Goal: Task Accomplishment & Management: Manage account settings

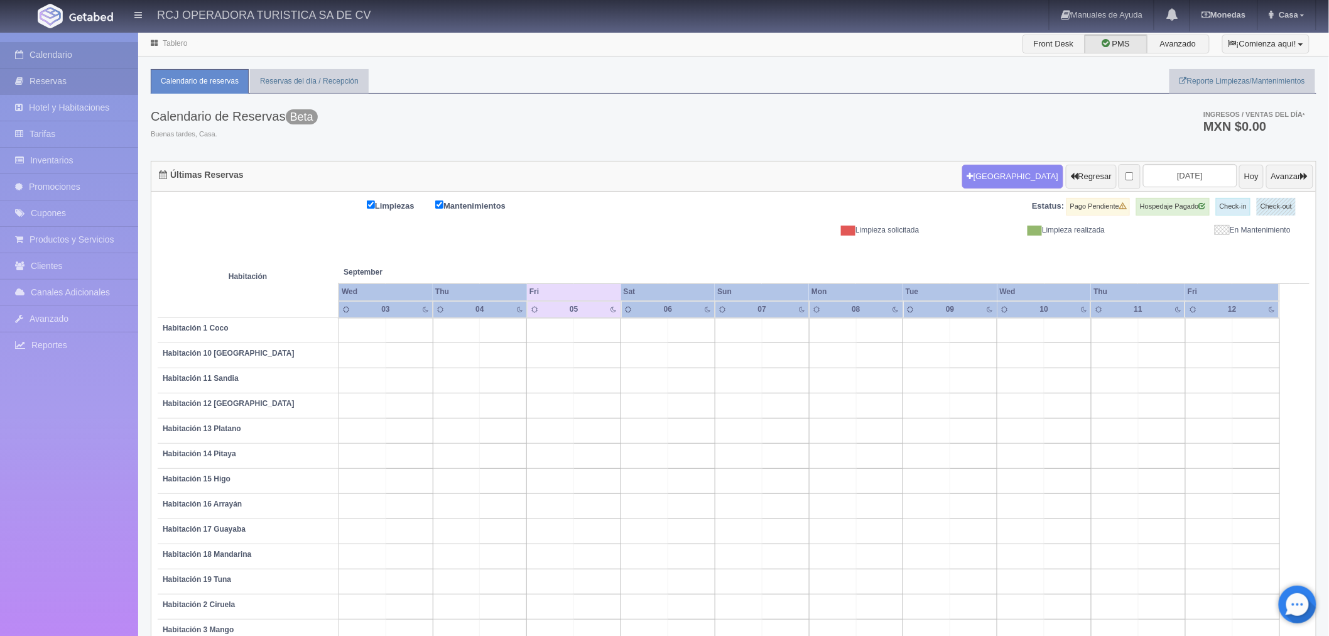
click at [60, 86] on link "Reservas" at bounding box center [69, 81] width 138 height 26
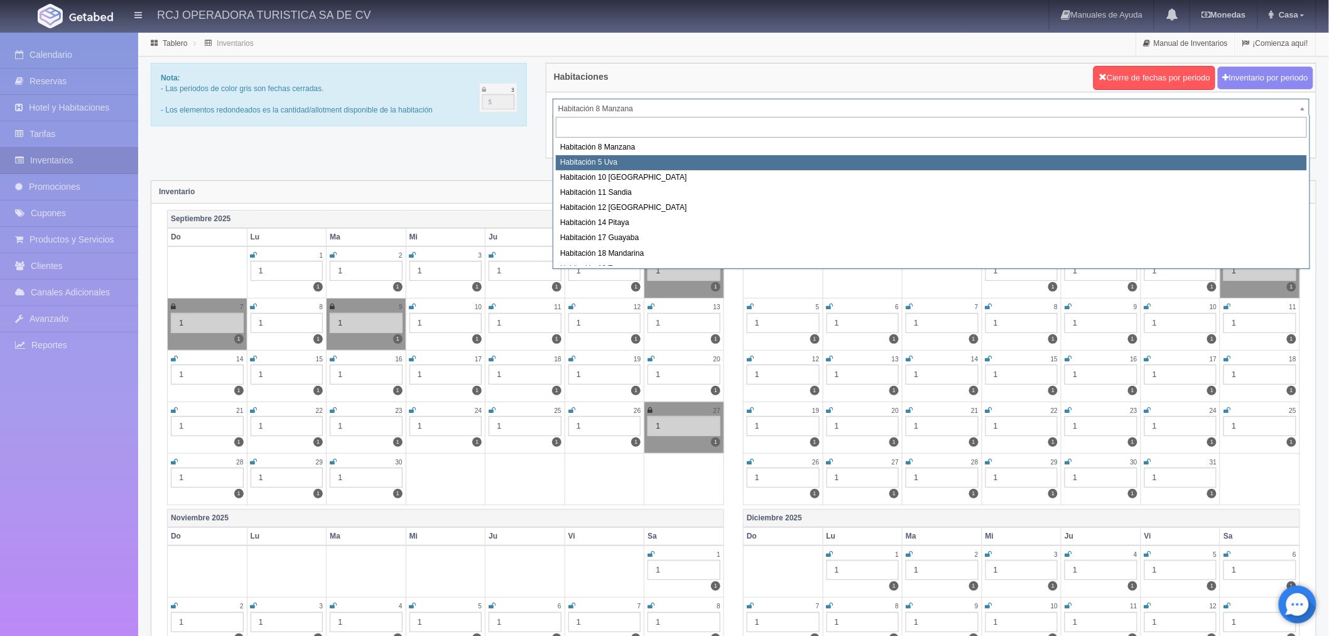
select select "1573"
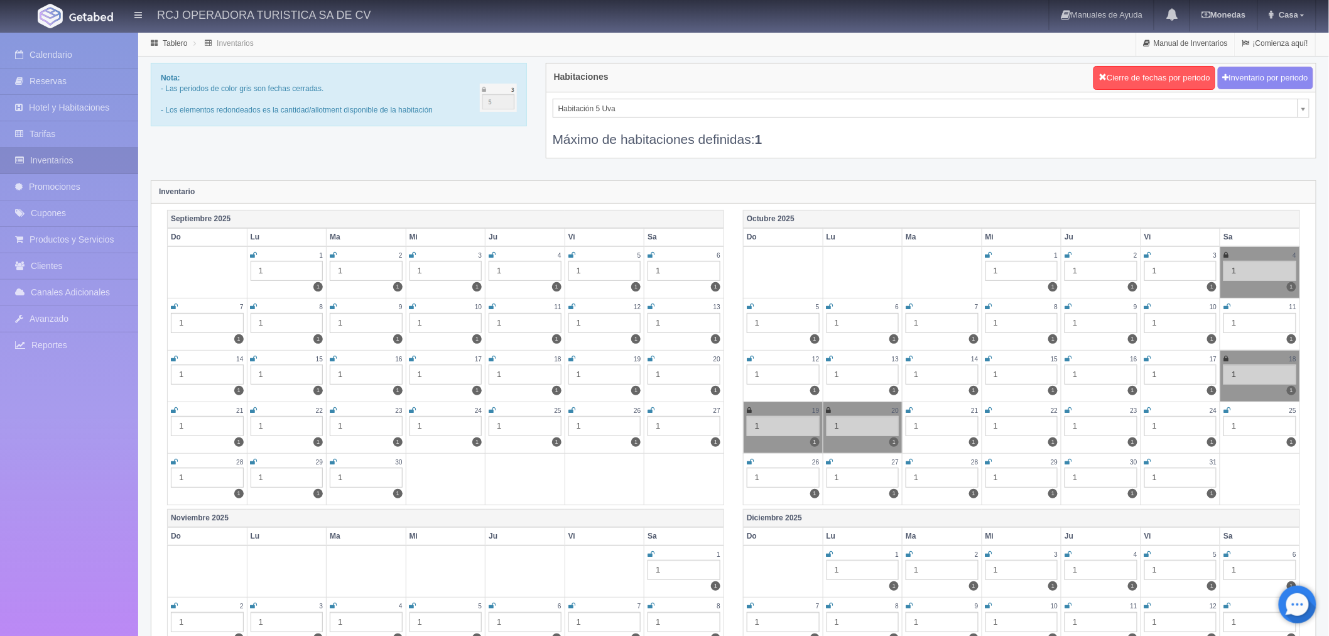
click at [655, 255] on icon at bounding box center [651, 255] width 7 height 8
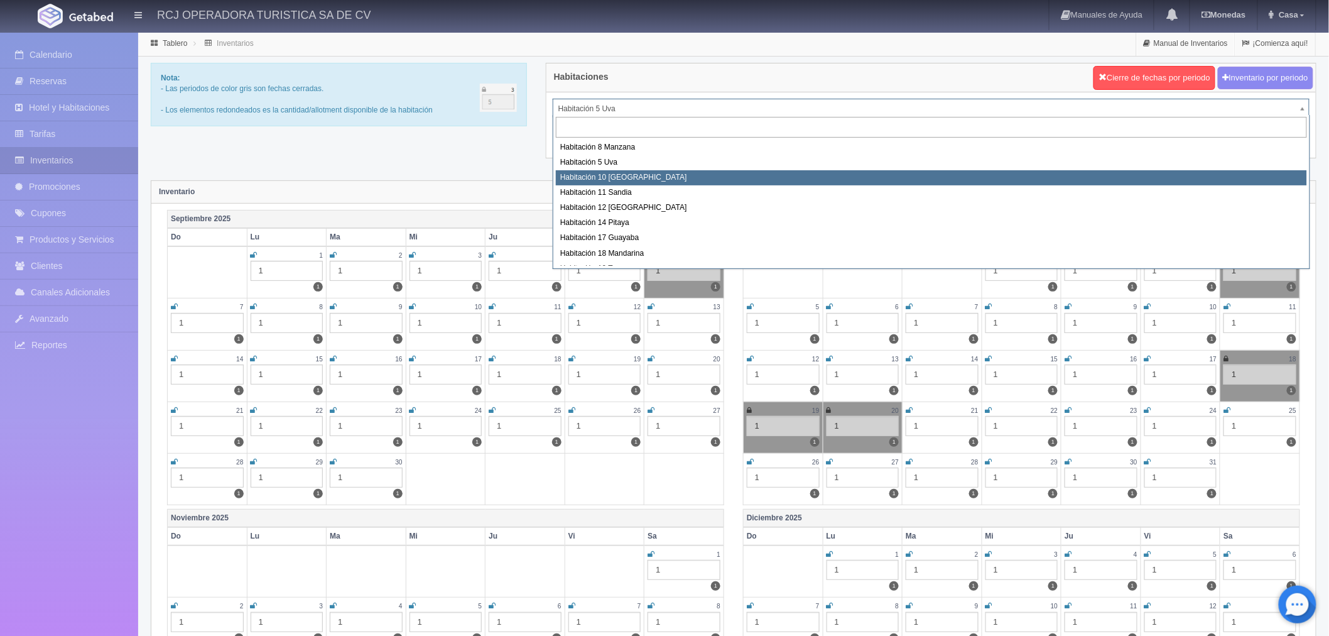
select select "1574"
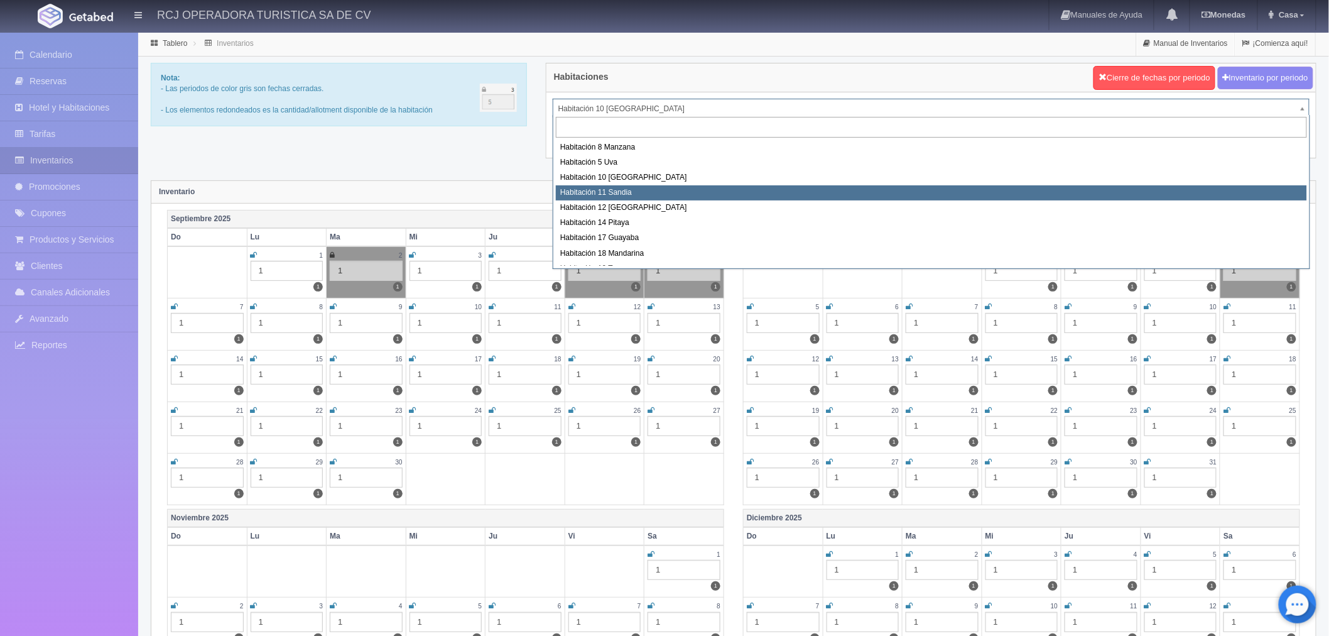
select select "1575"
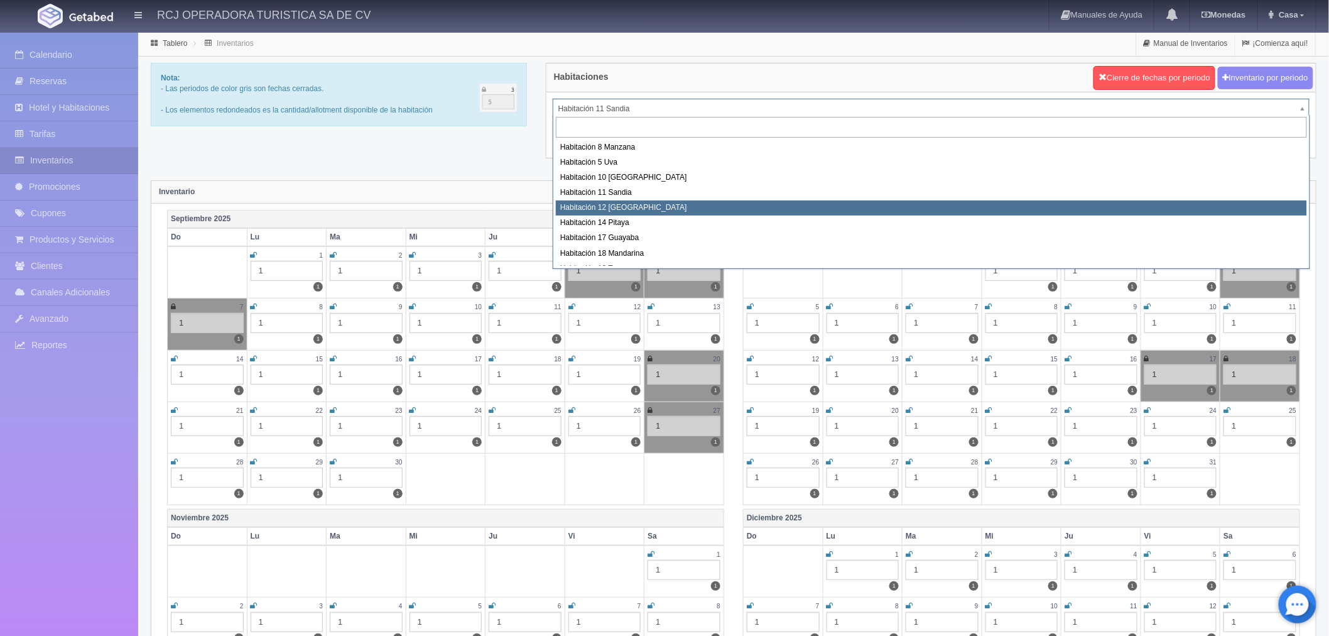
select select "1576"
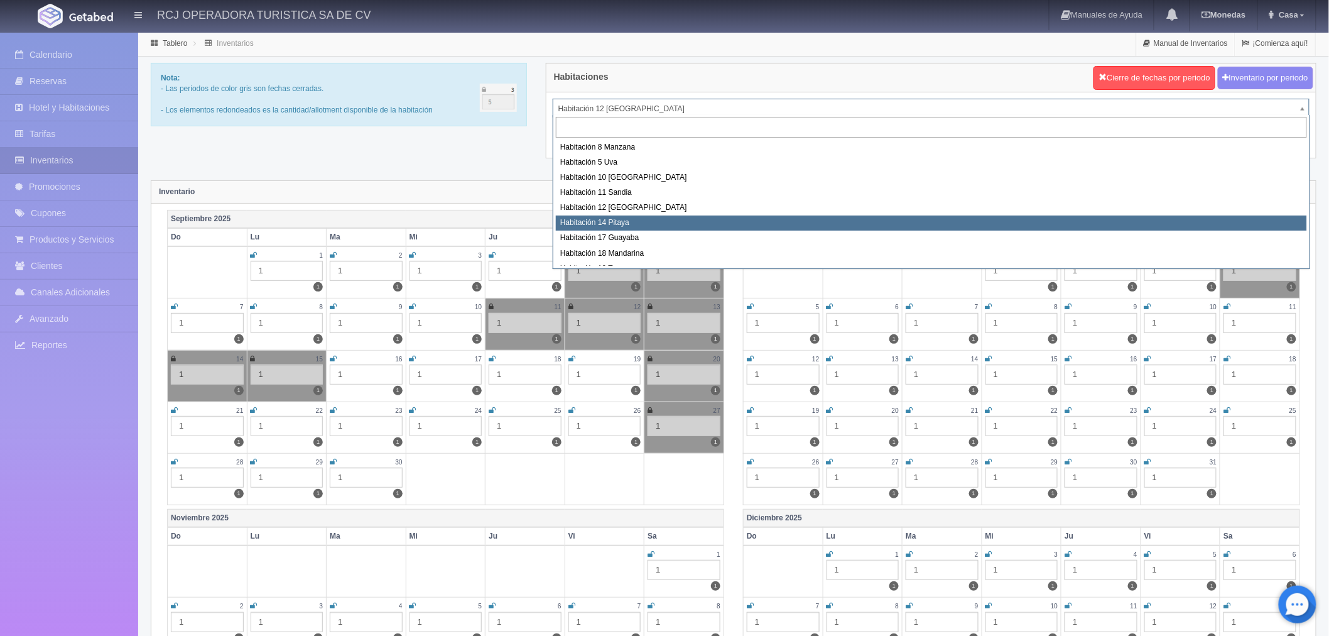
select select "1577"
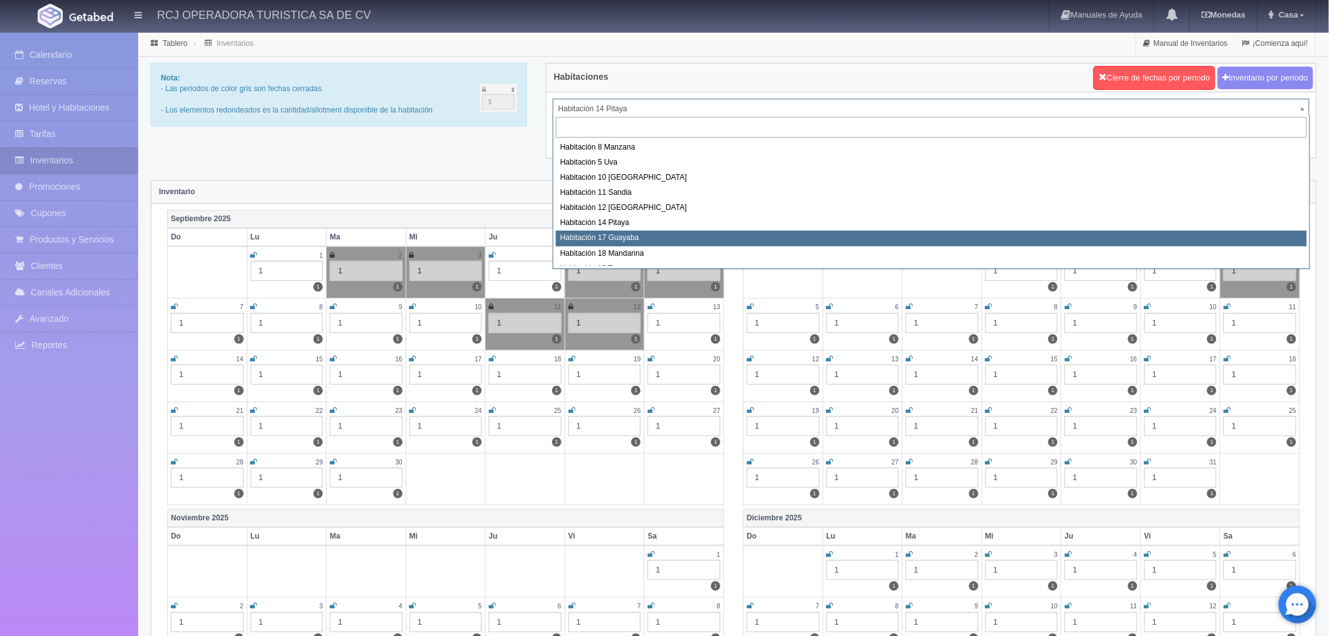
select select "1578"
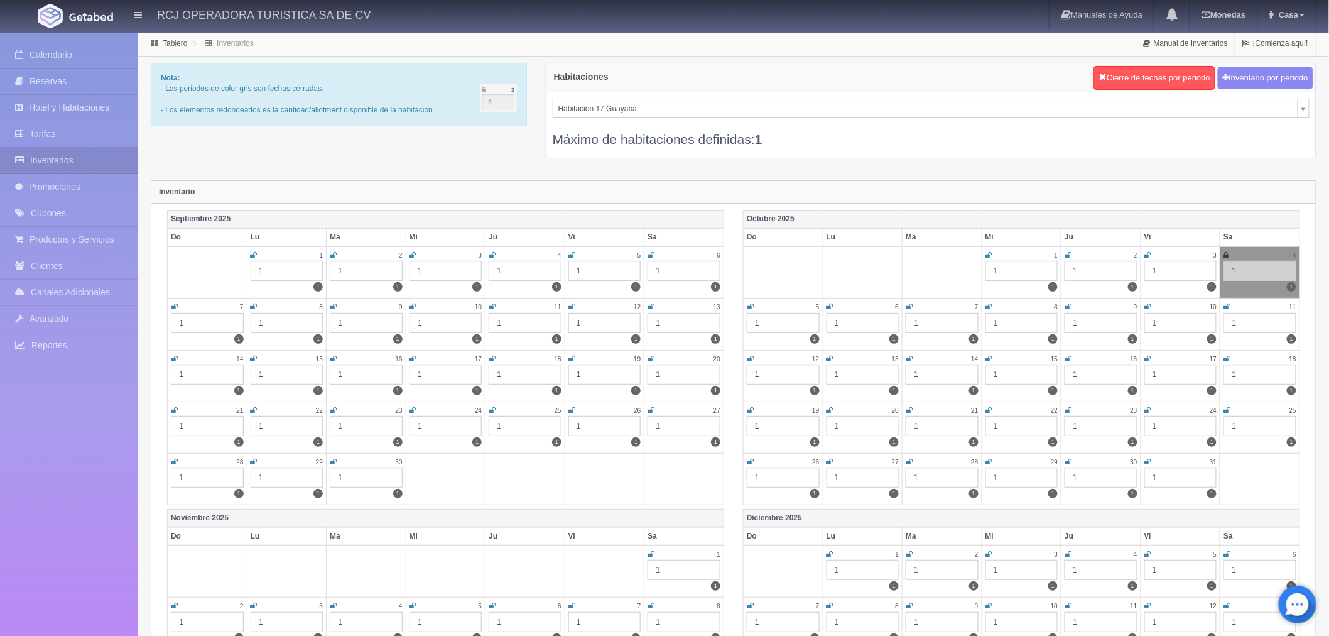
click at [650, 252] on icon at bounding box center [651, 255] width 7 height 8
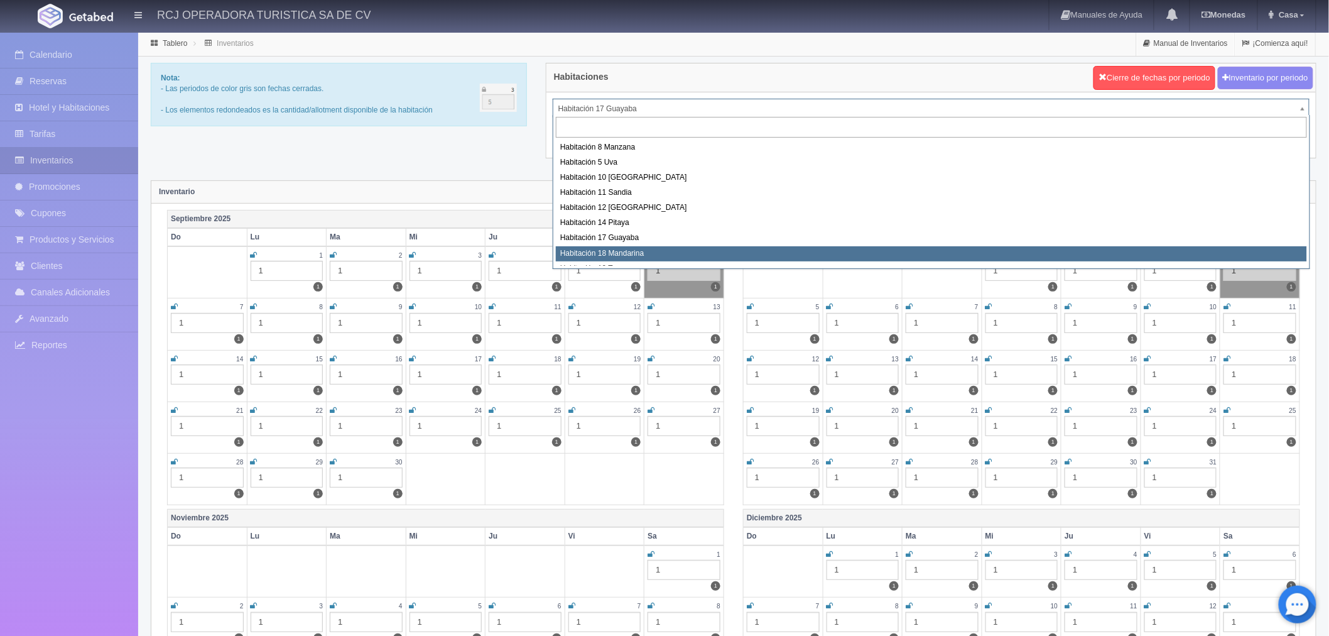
select select "1579"
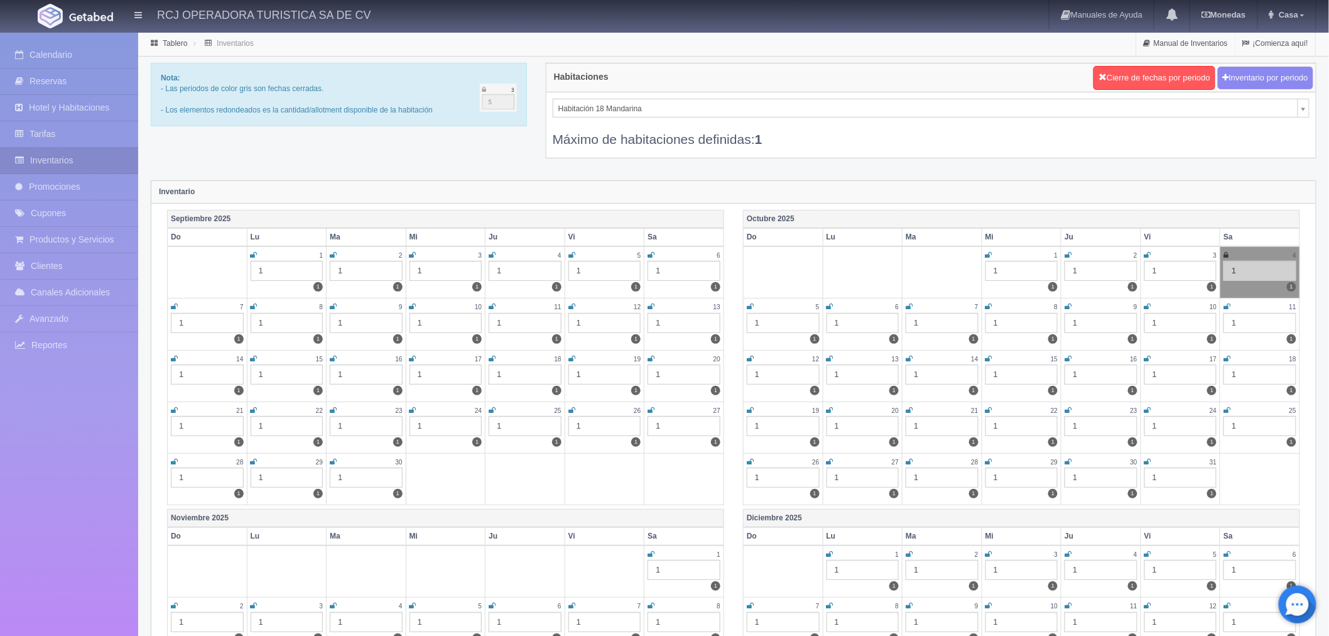
click at [653, 254] on icon at bounding box center [651, 255] width 7 height 8
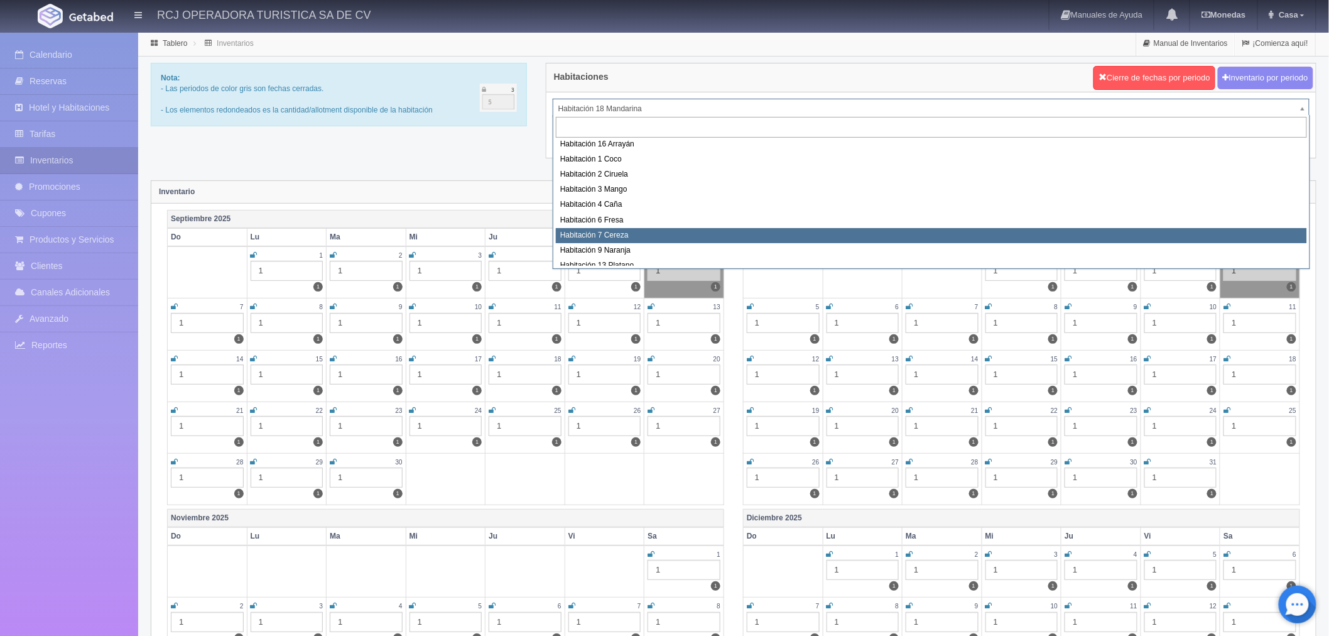
scroll to position [70, 0]
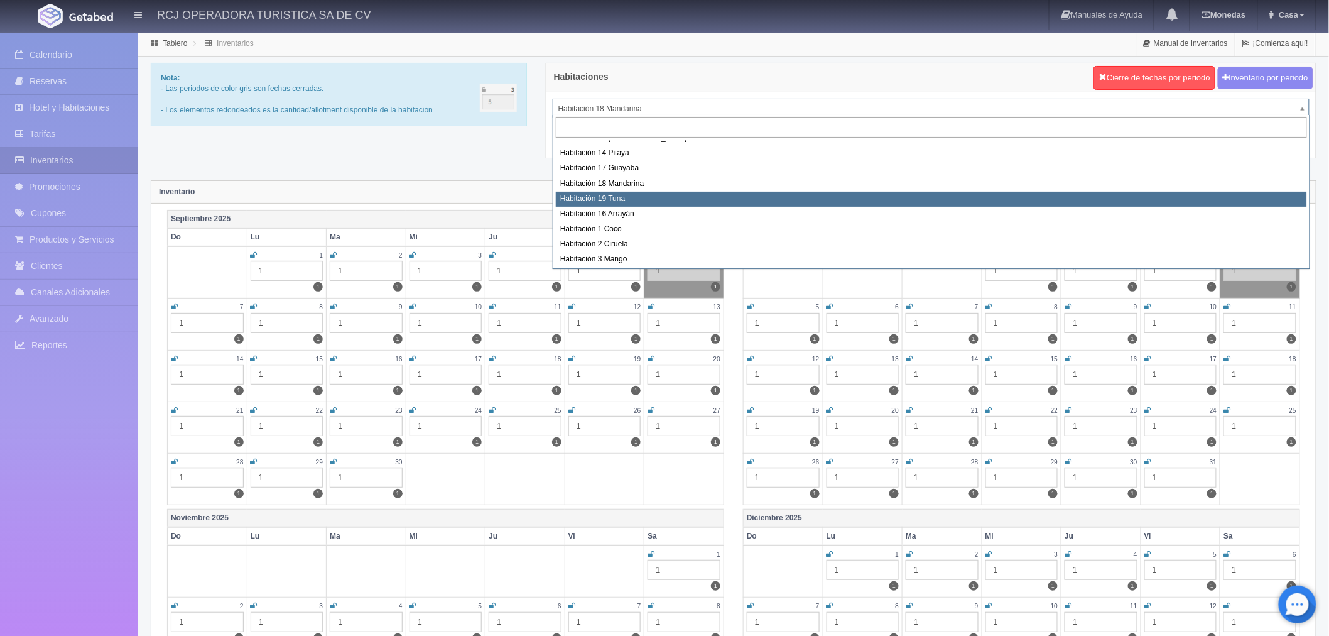
select select "1580"
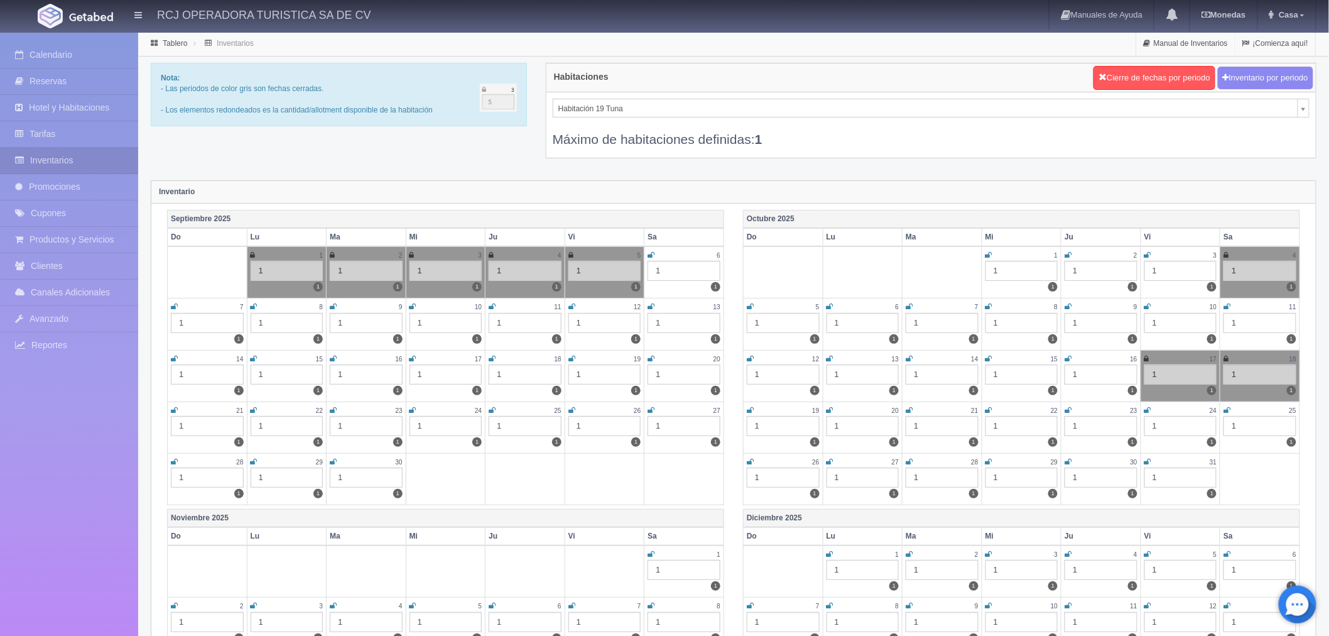
click at [650, 250] on link at bounding box center [651, 255] width 7 height 11
click at [651, 253] on icon at bounding box center [651, 255] width 7 height 8
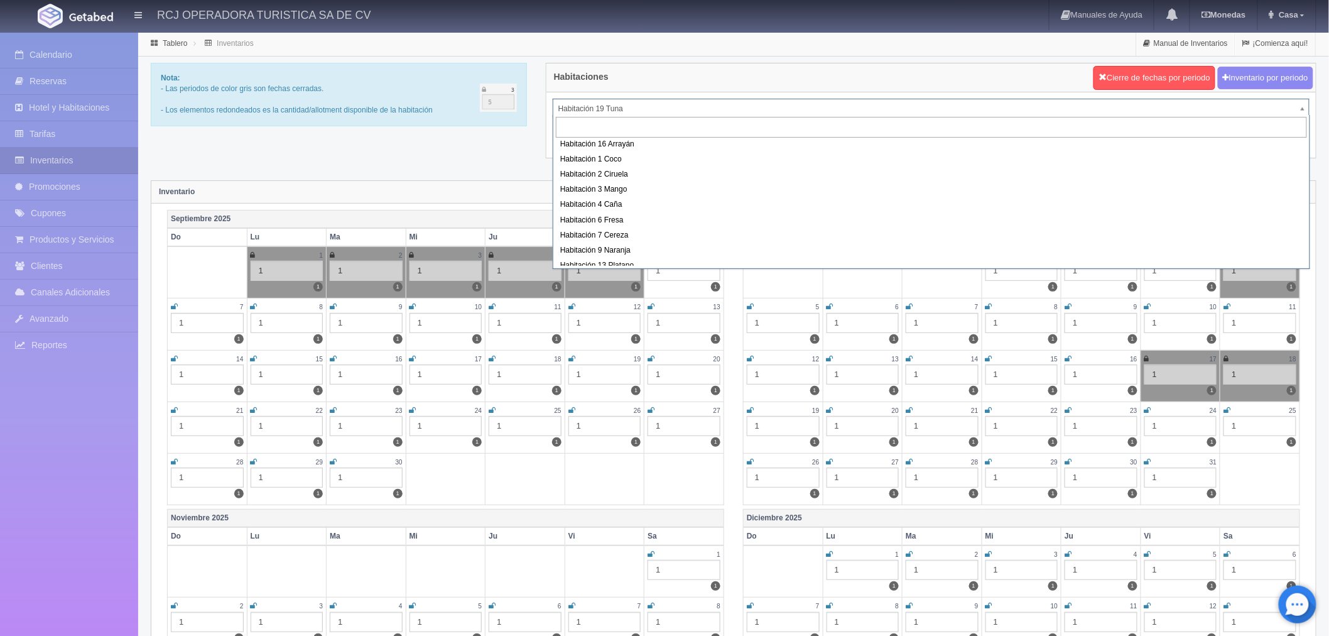
scroll to position [161, 0]
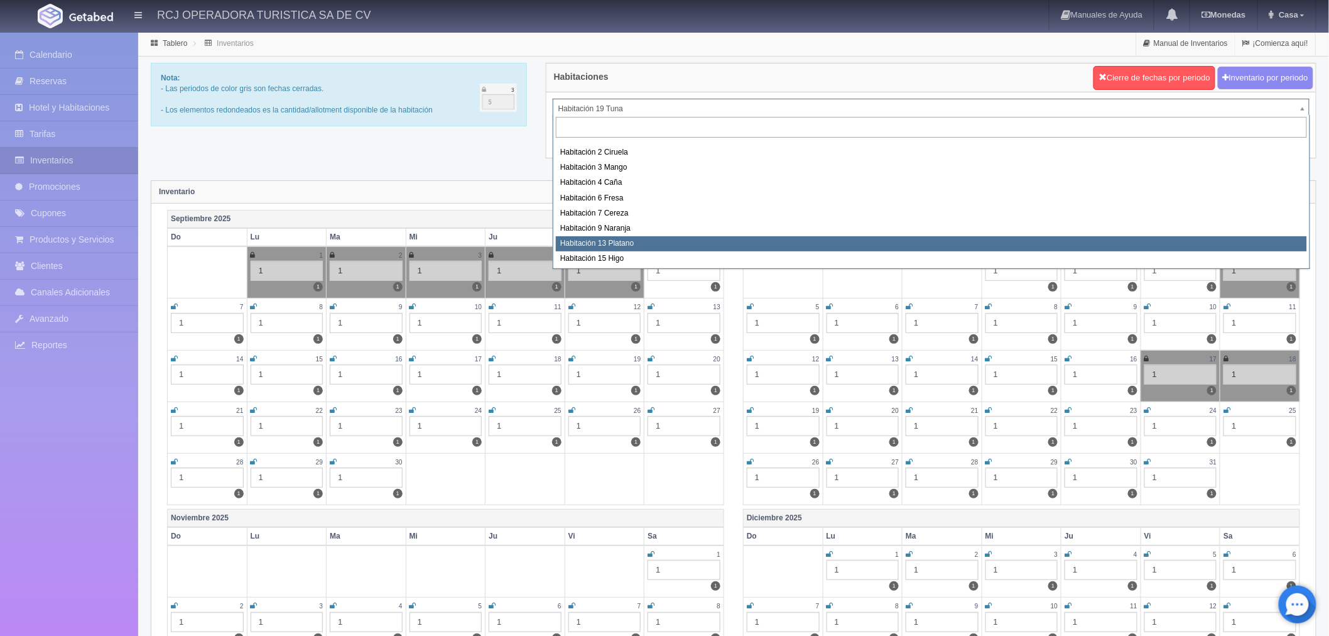
select select "1613"
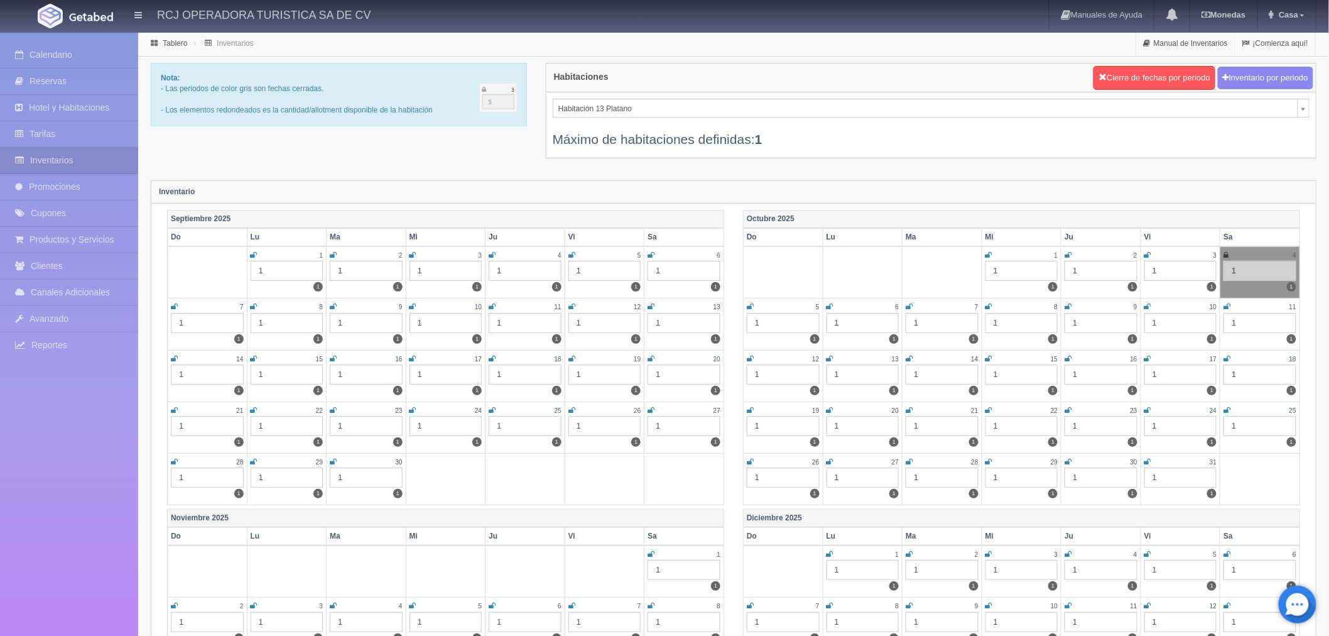
click at [648, 255] on icon at bounding box center [651, 255] width 7 height 8
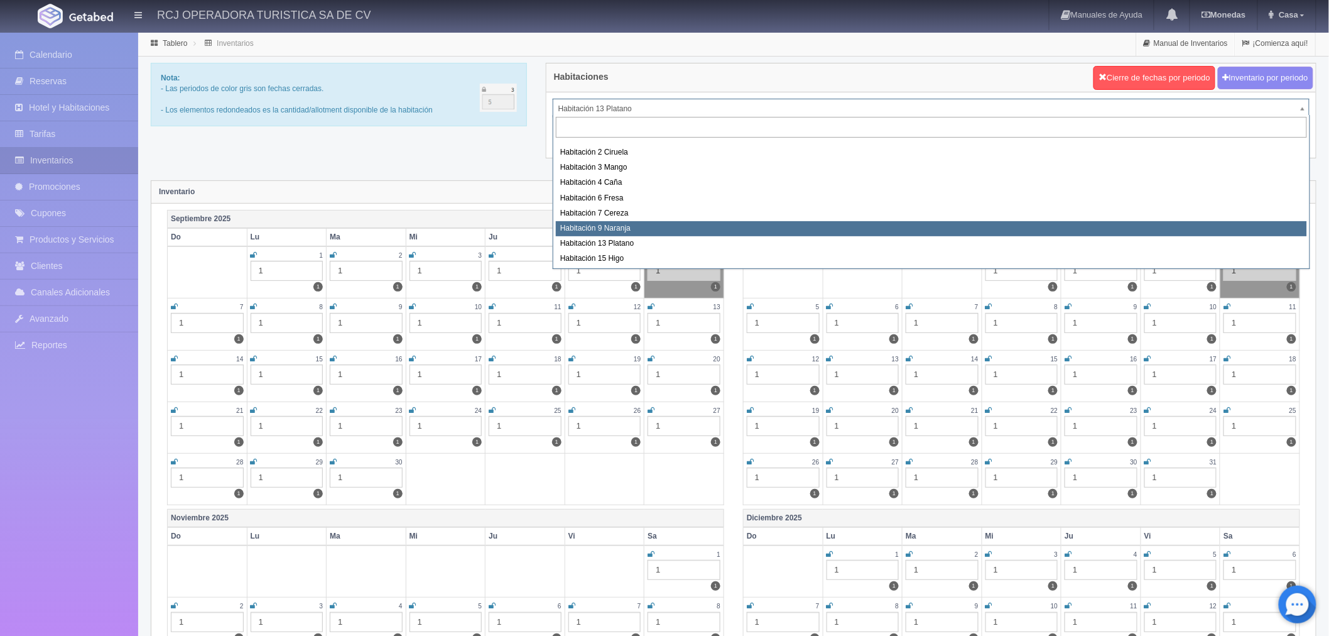
scroll to position [161, 0]
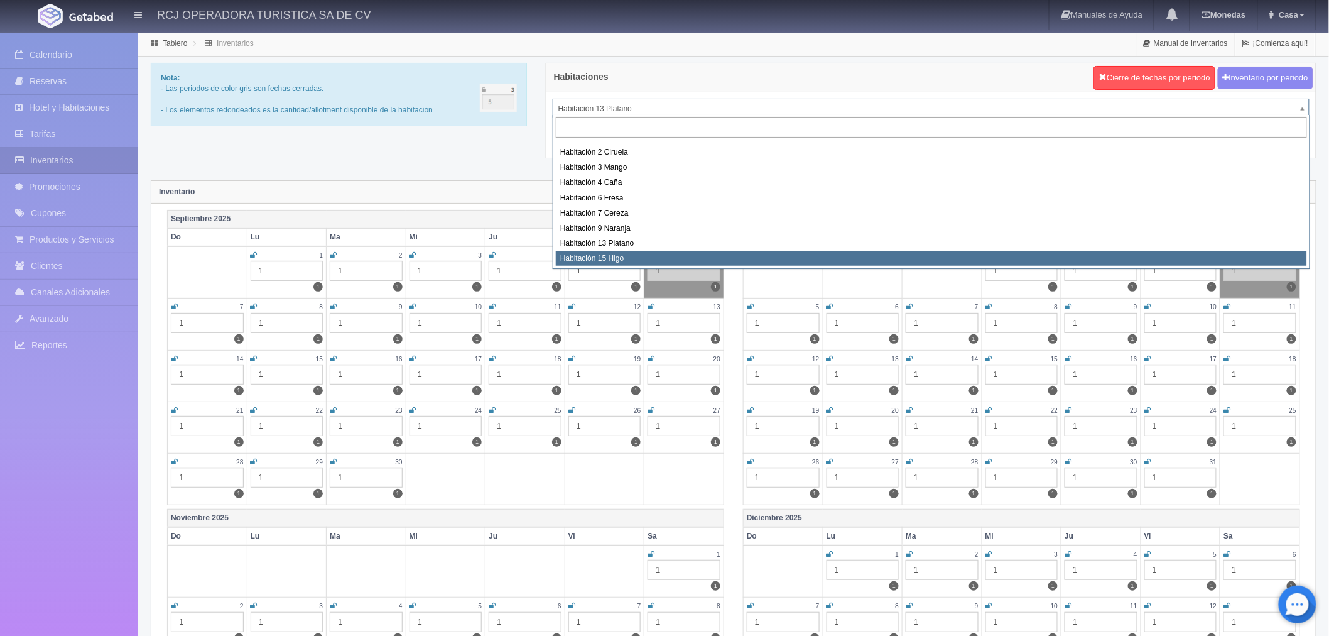
select select "1614"
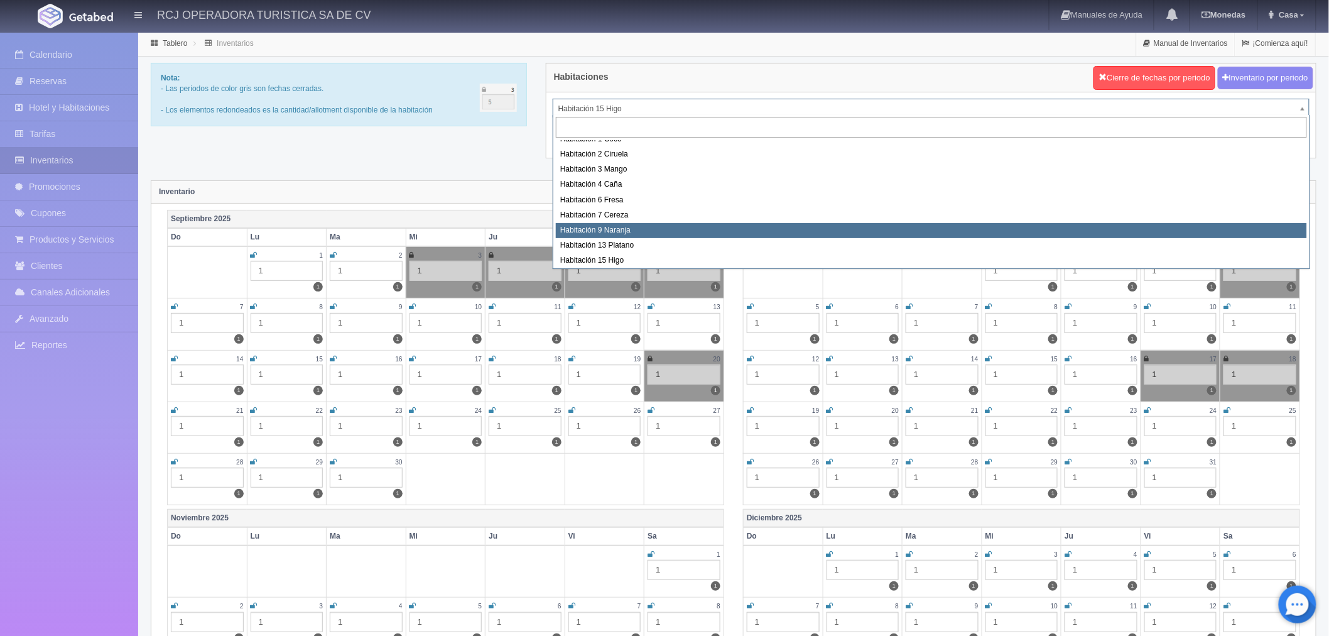
scroll to position [161, 0]
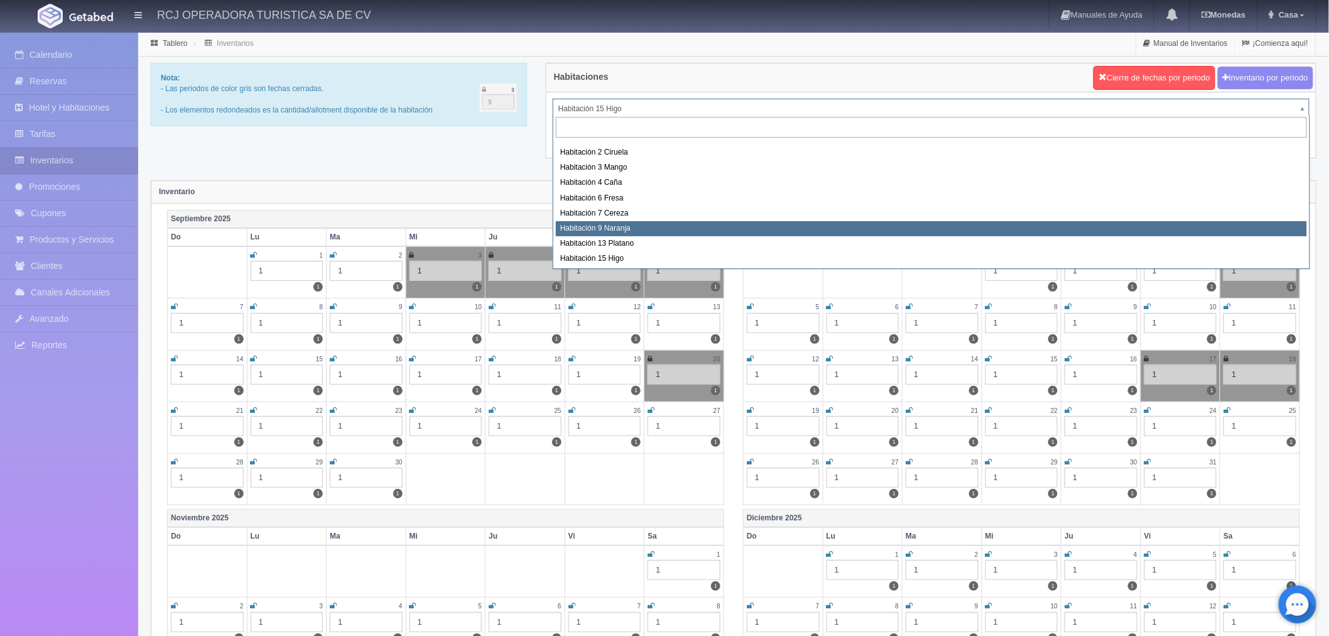
select select "1612"
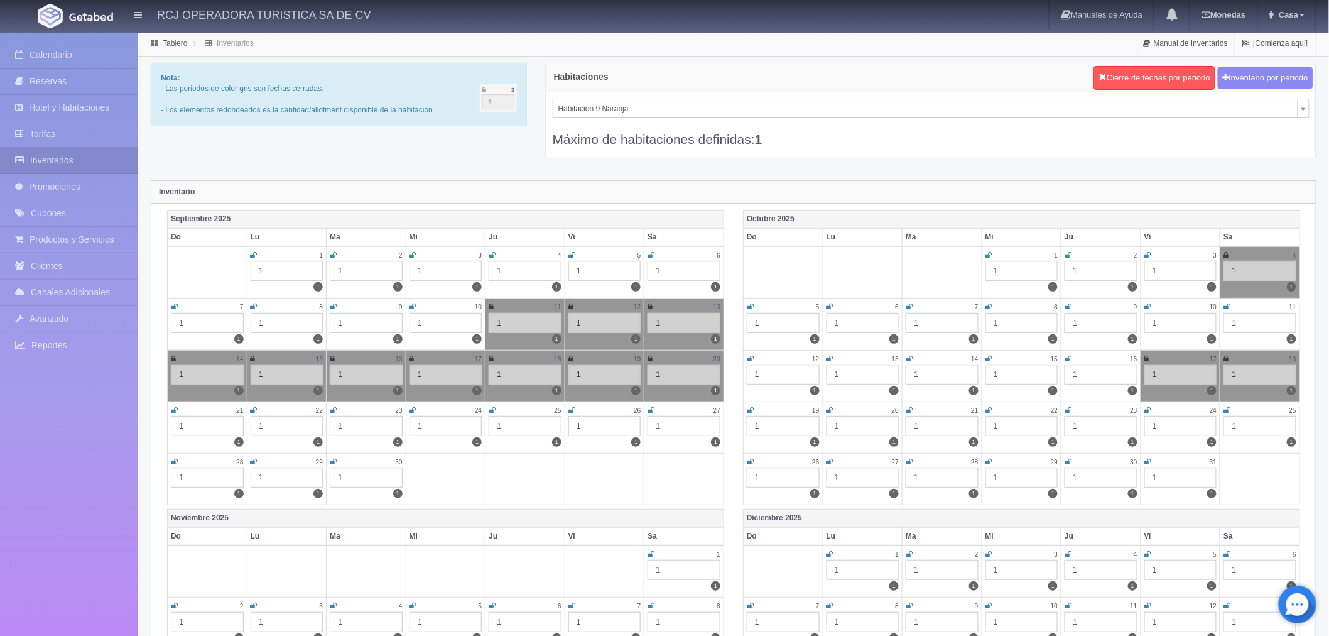
click at [648, 253] on icon at bounding box center [651, 255] width 7 height 8
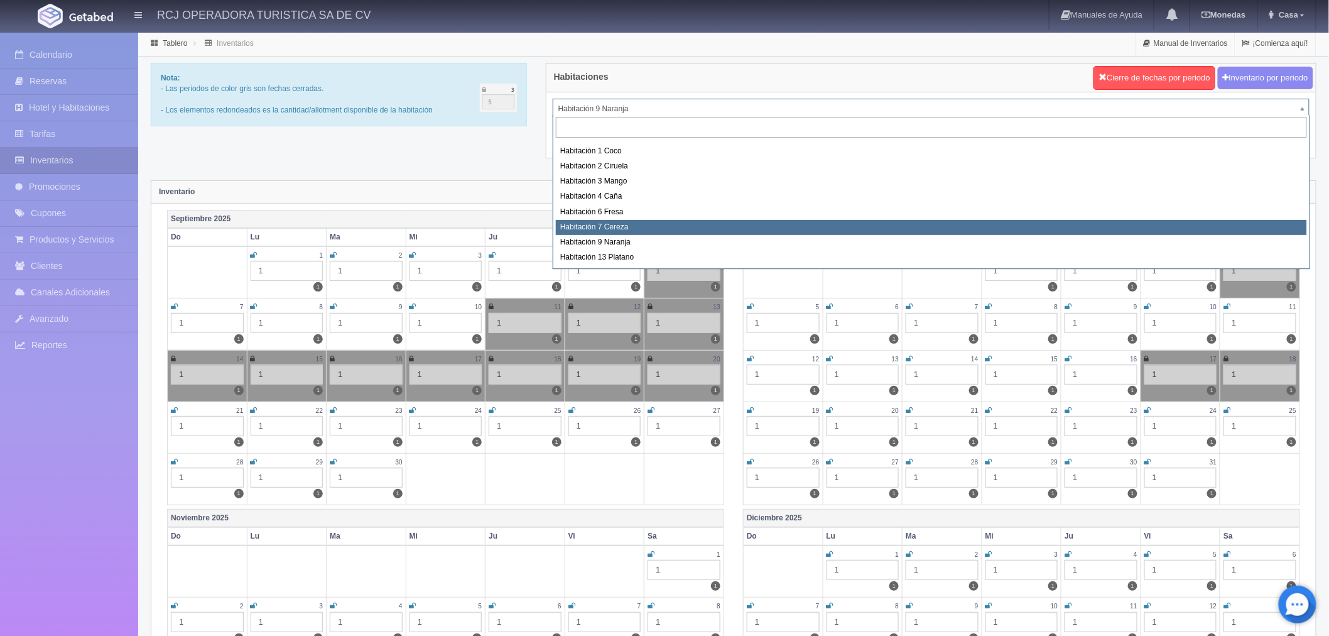
scroll to position [161, 0]
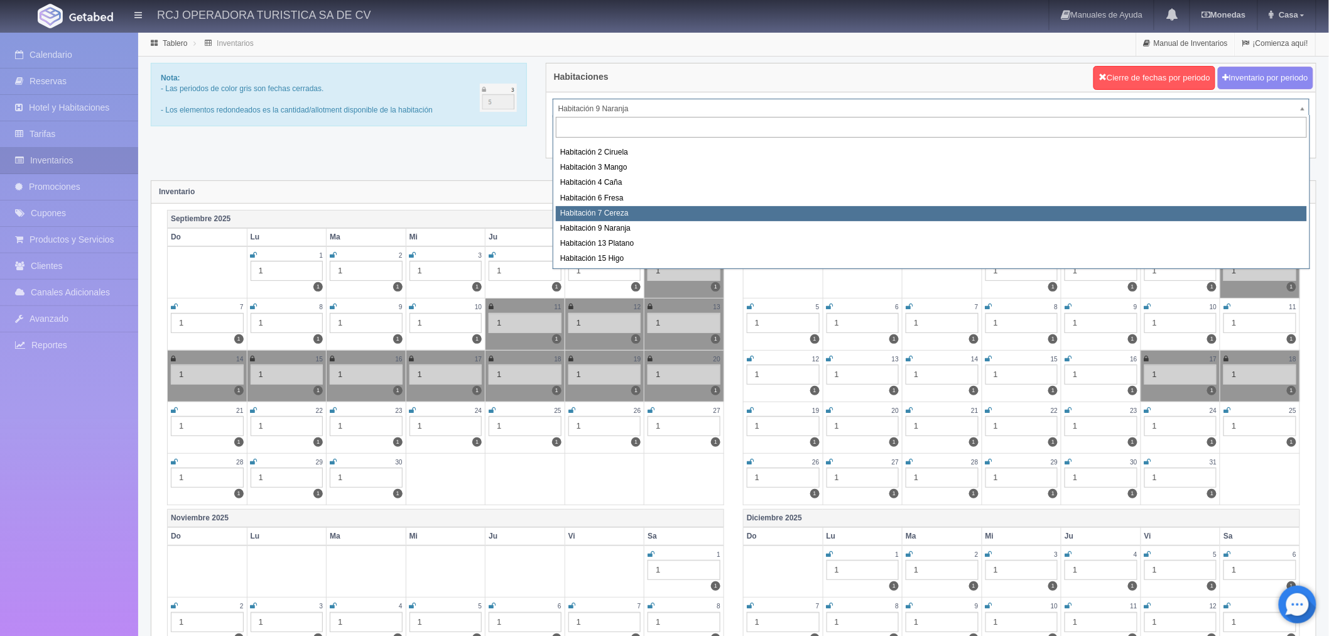
select select "1611"
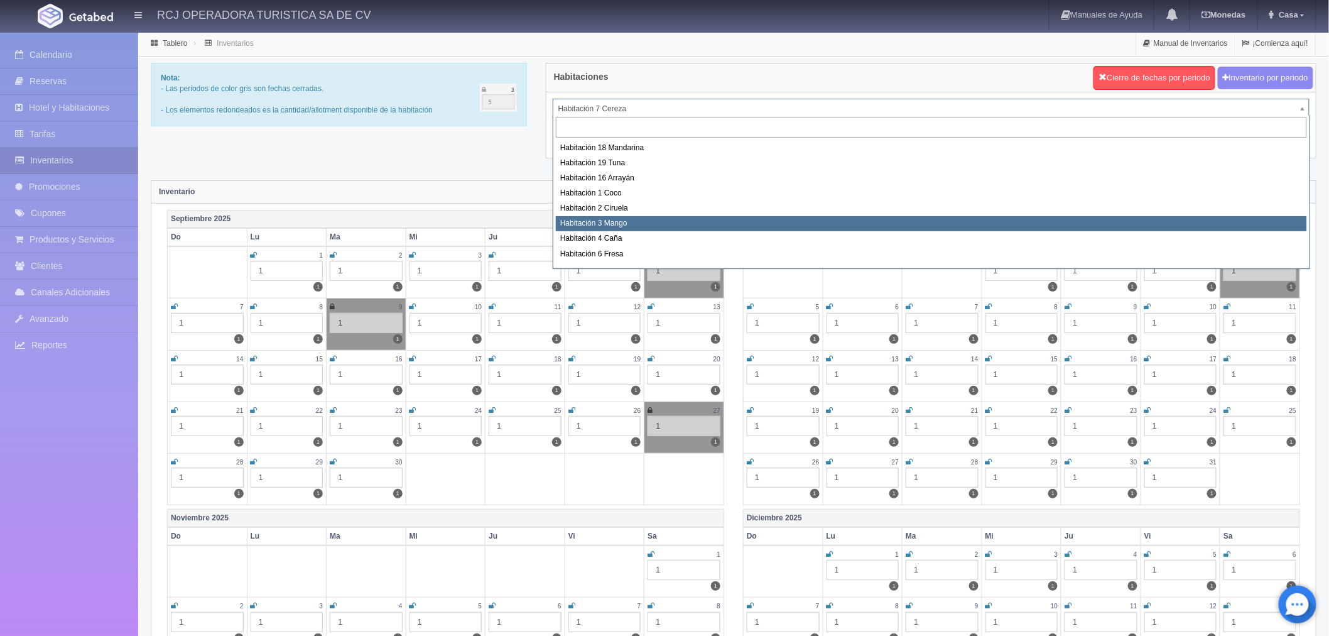
scroll to position [161, 0]
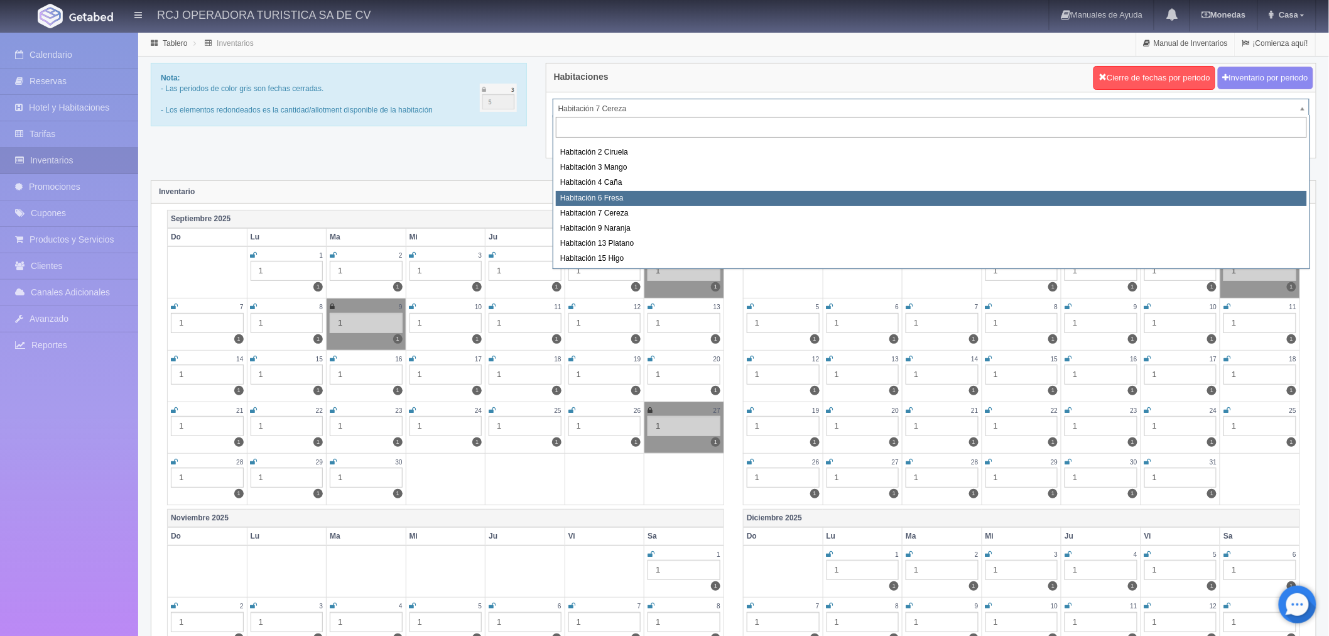
select select "1610"
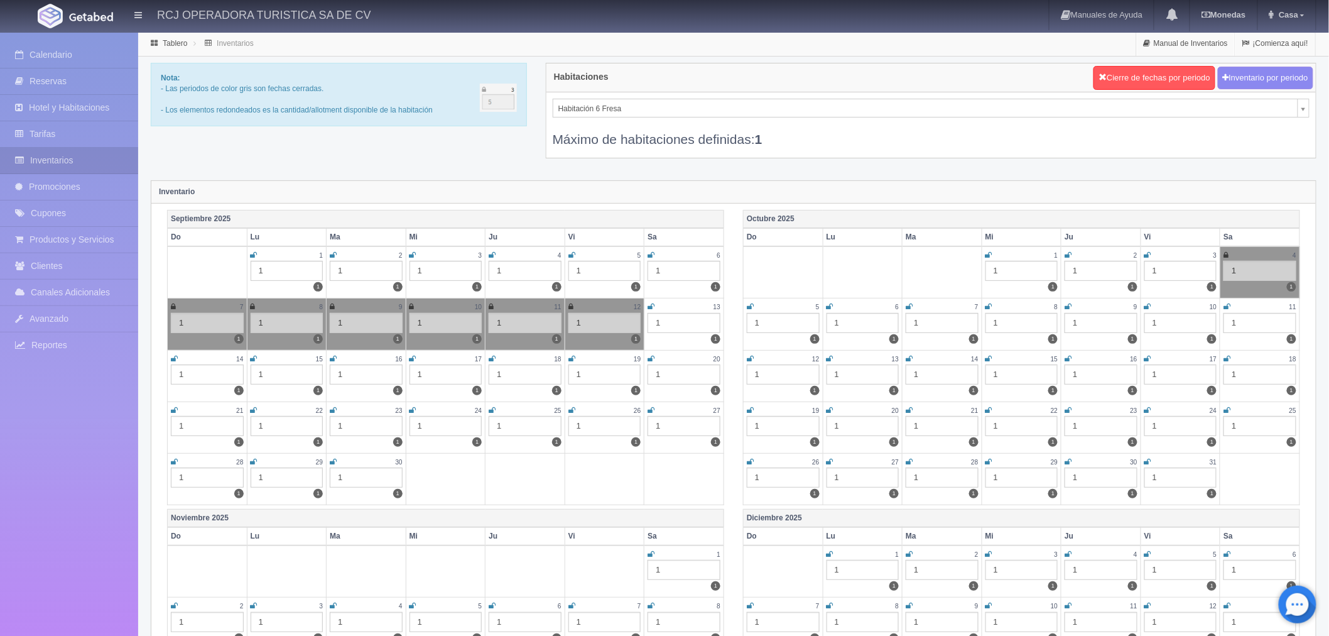
click at [652, 251] on icon at bounding box center [651, 255] width 7 height 8
click at [626, 97] on div "Habitación 6 Fresa Habitación 8 Manzana Habitación 5 Uva Habitación 10 Lima Hab…" at bounding box center [932, 124] width 770 height 65
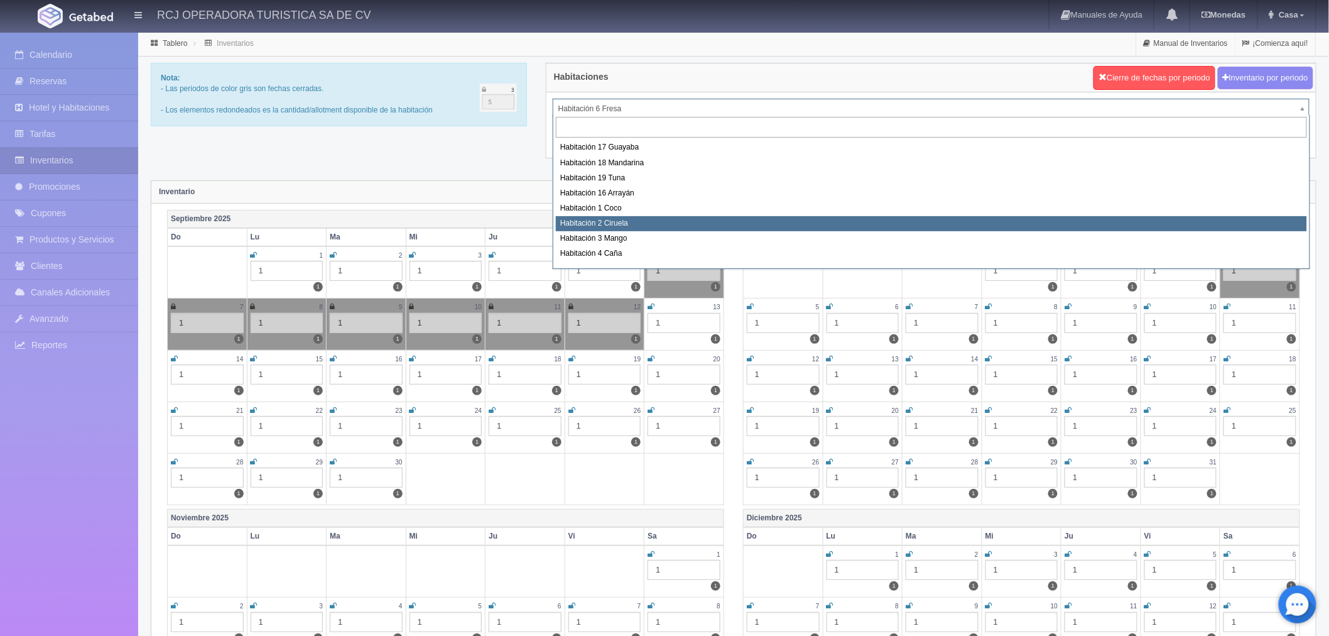
scroll to position [161, 0]
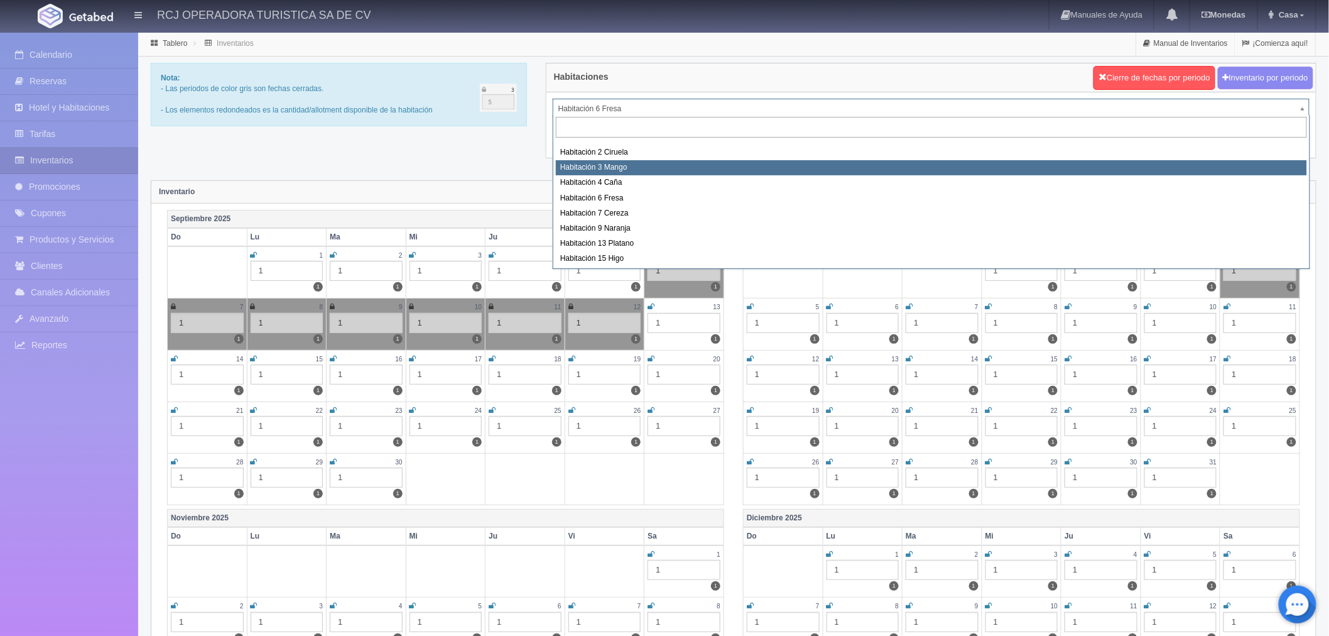
select select "1608"
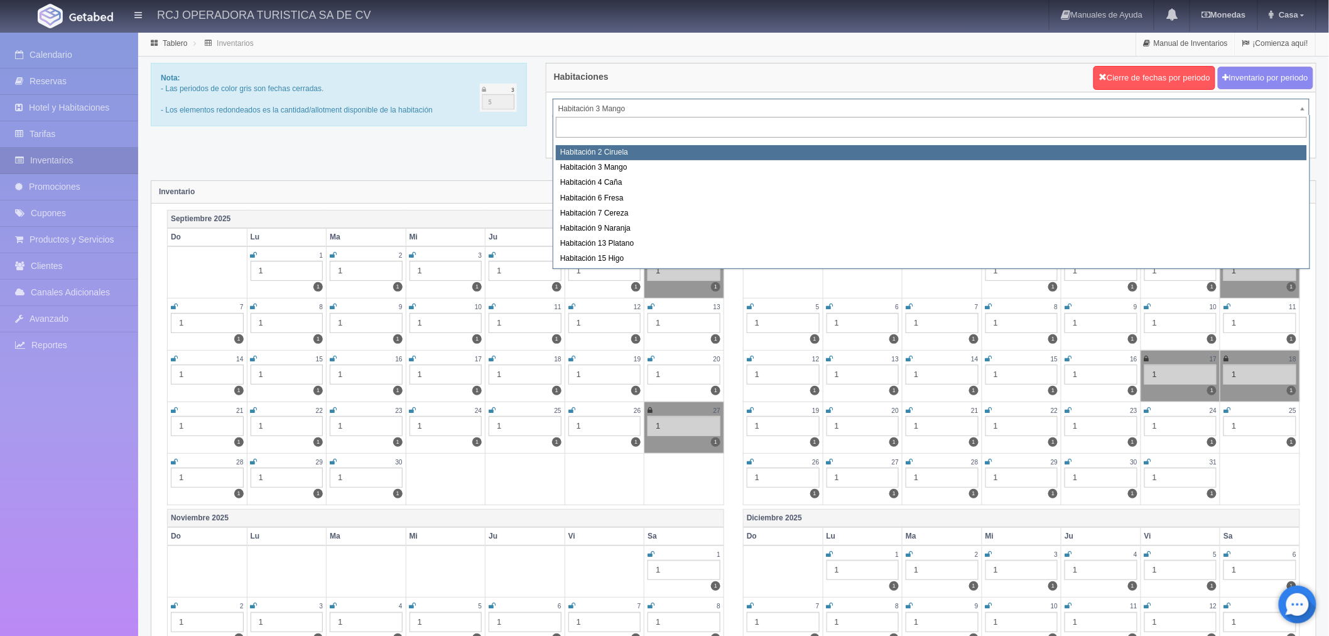
select select "1607"
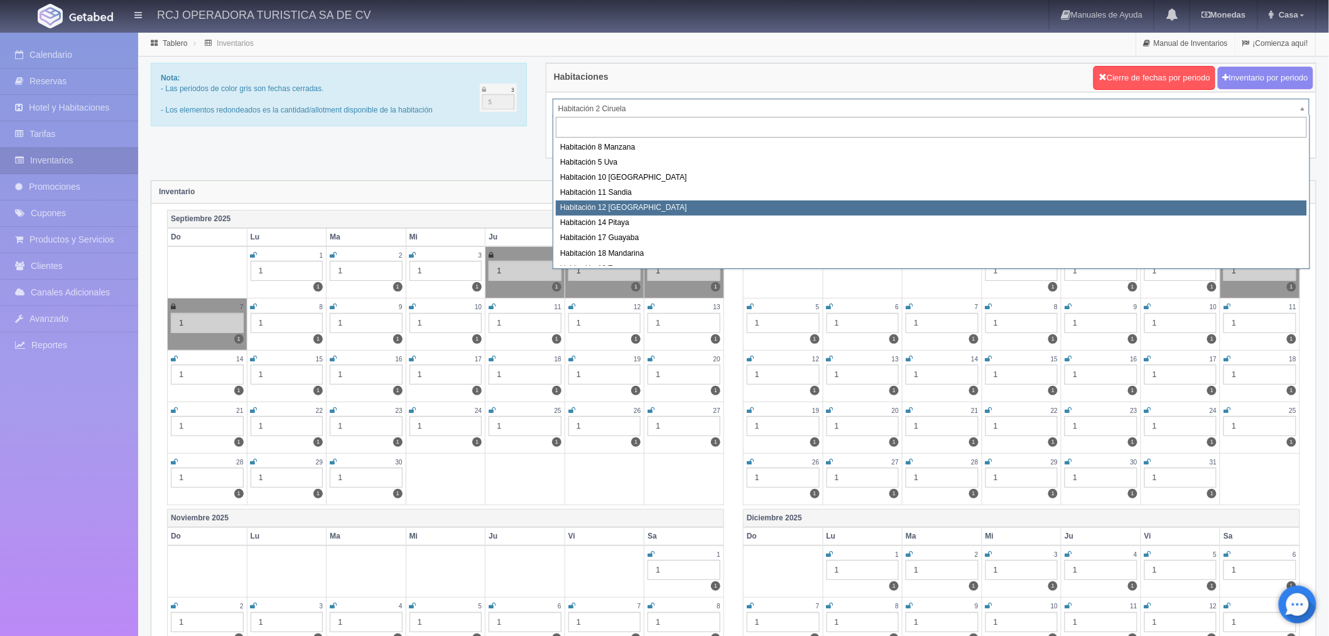
scroll to position [70, 0]
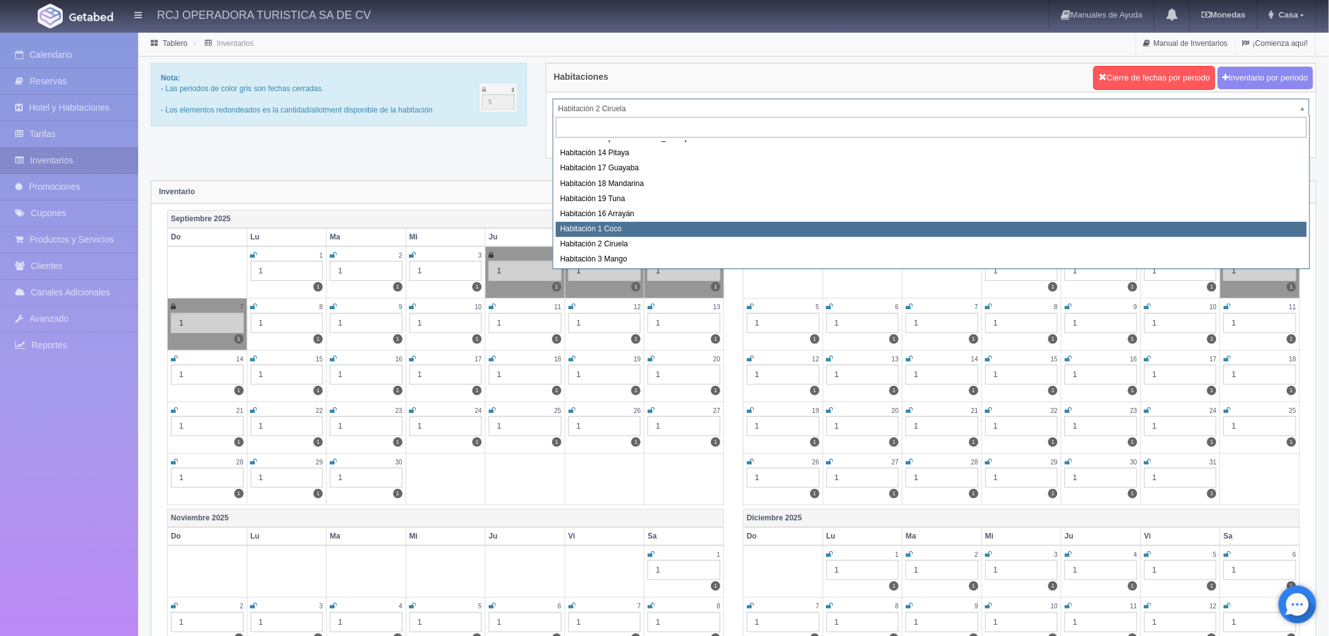
select select "1606"
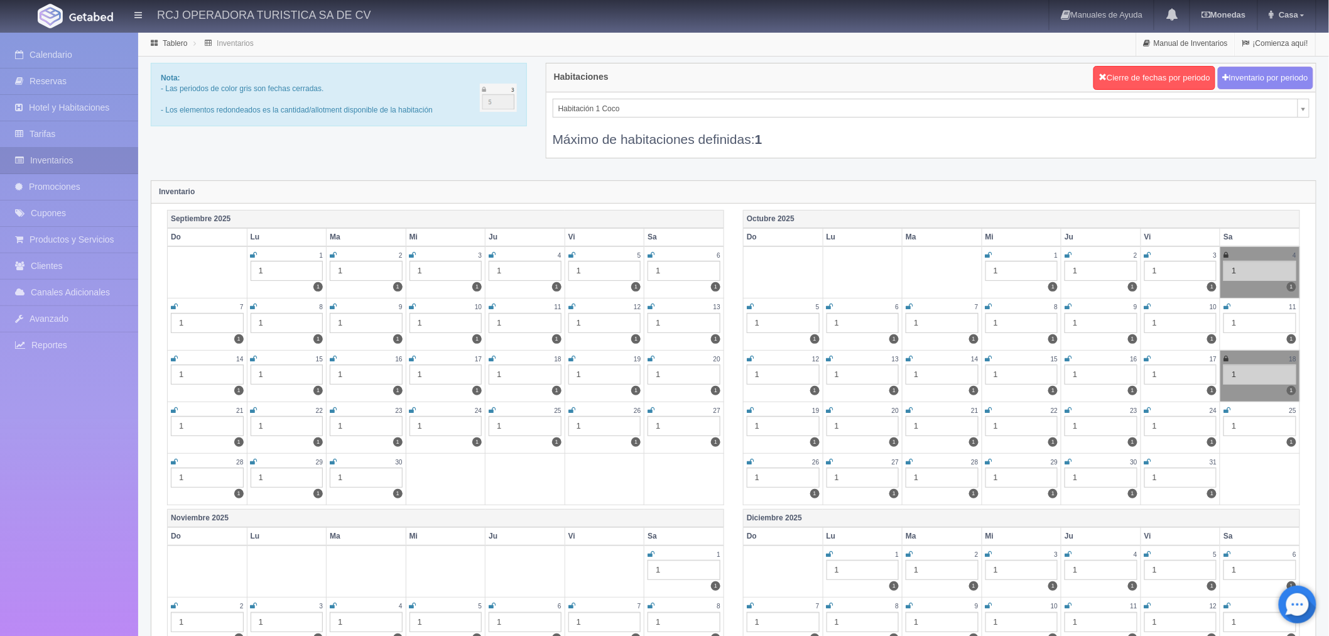
click at [653, 250] on link at bounding box center [651, 255] width 7 height 11
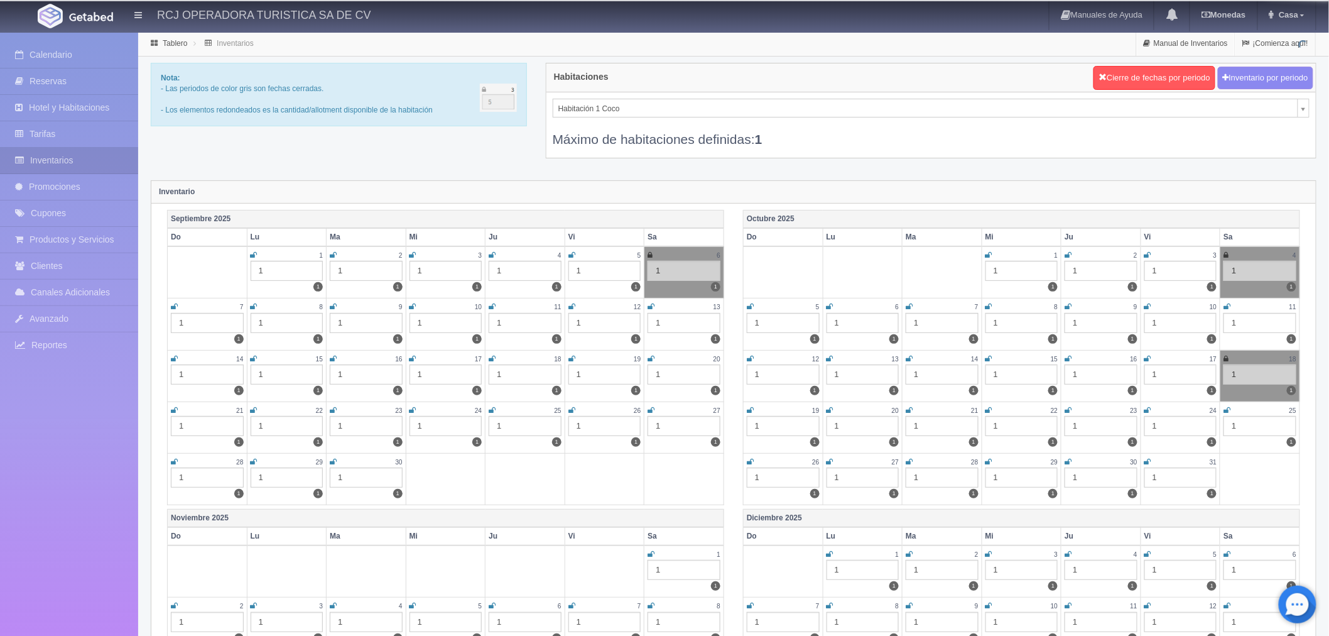
click at [651, 253] on icon at bounding box center [650, 255] width 5 height 8
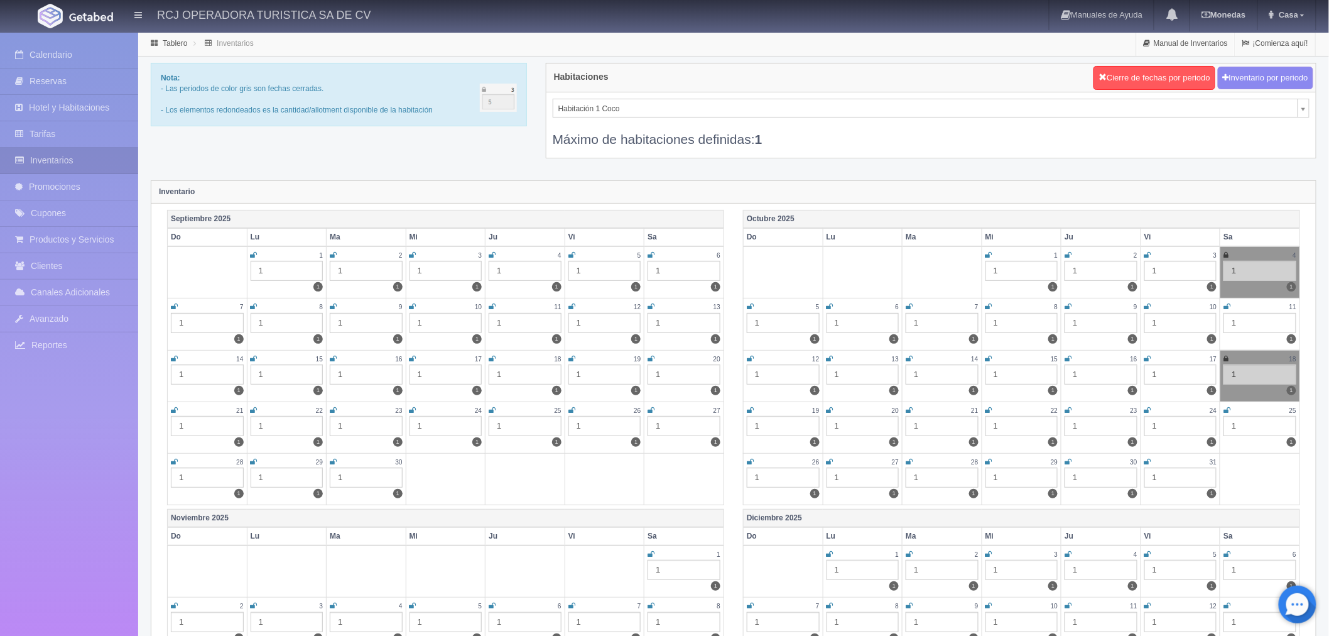
click at [651, 251] on icon at bounding box center [651, 255] width 7 height 8
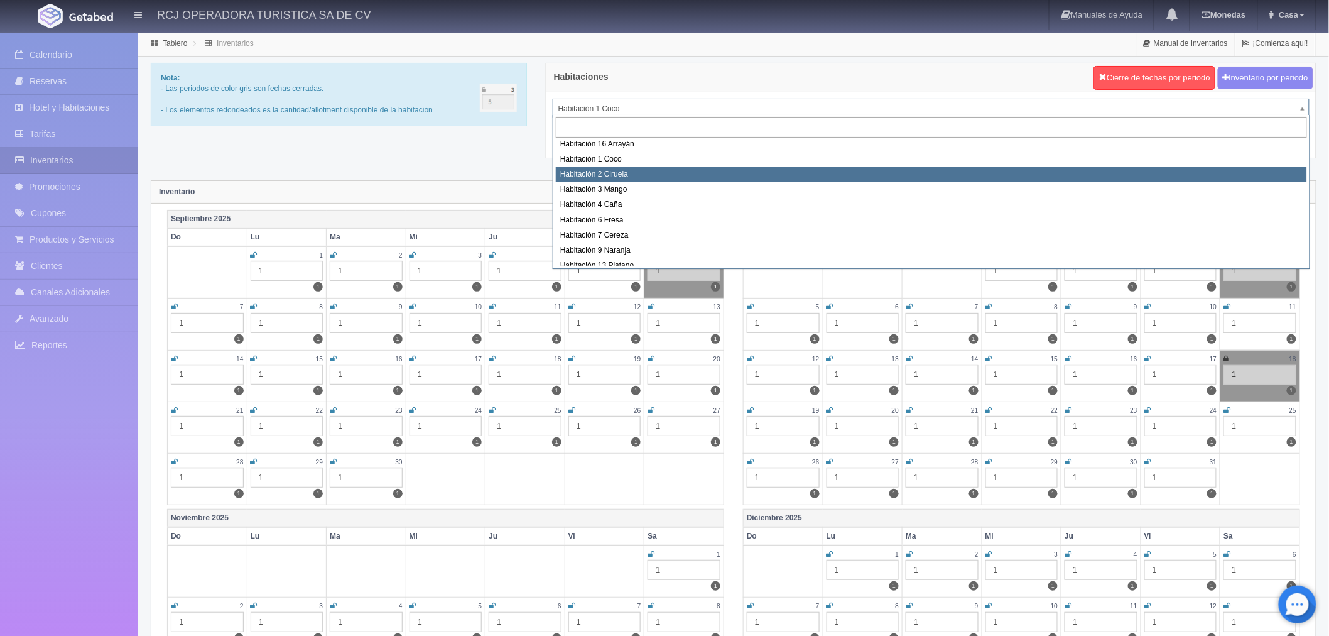
scroll to position [70, 0]
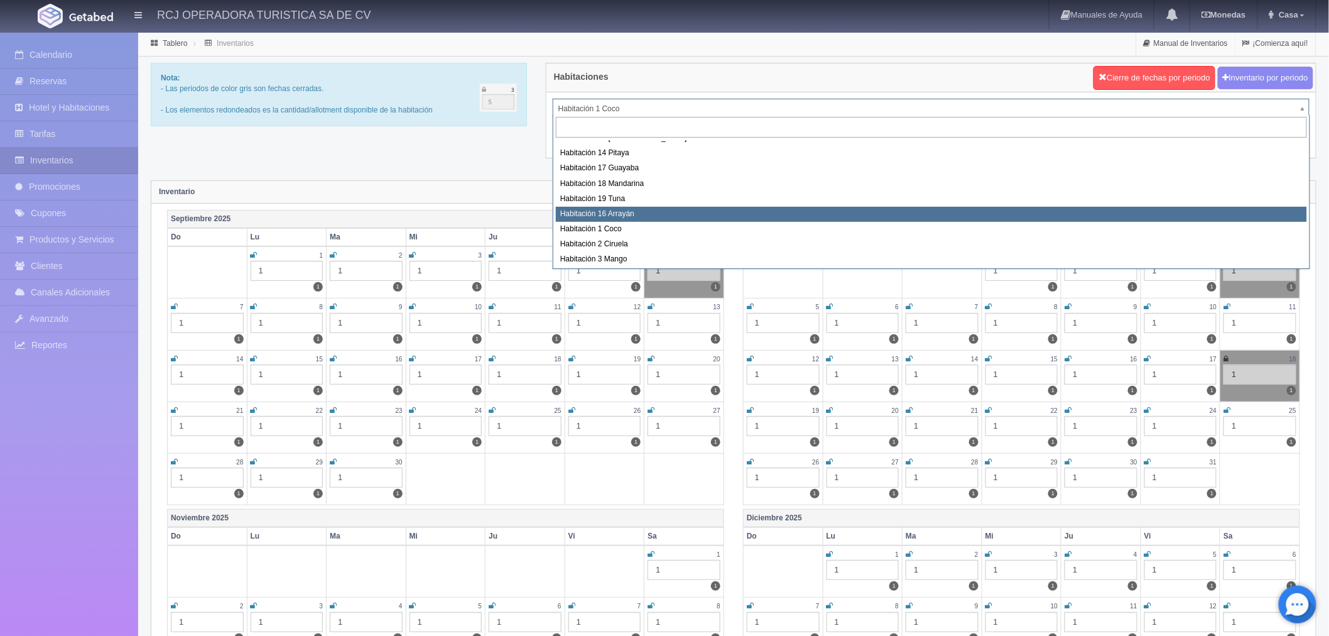
select select "1581"
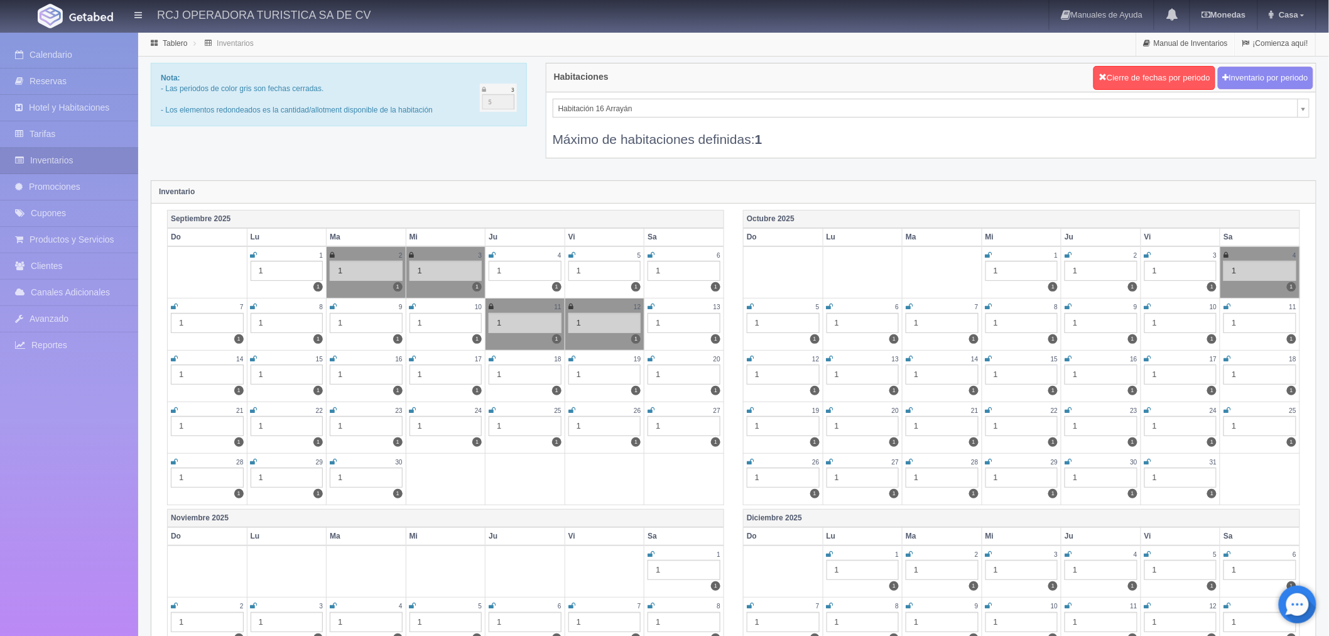
click at [648, 252] on icon at bounding box center [651, 255] width 7 height 8
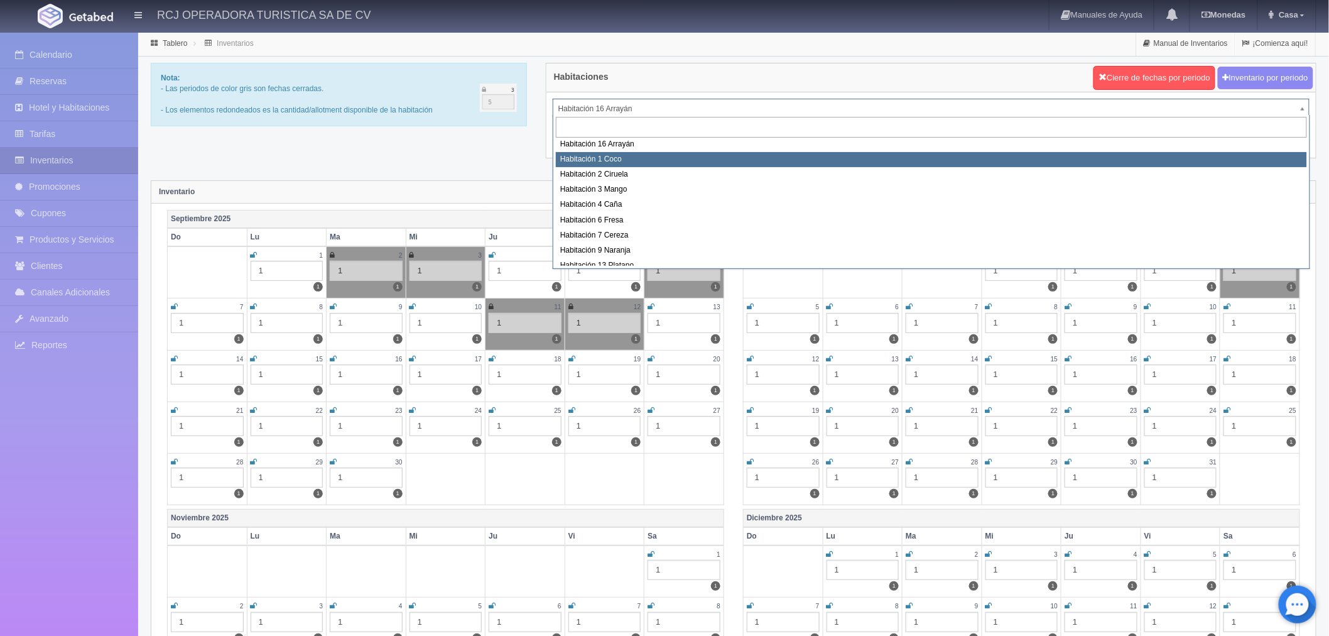
scroll to position [70, 0]
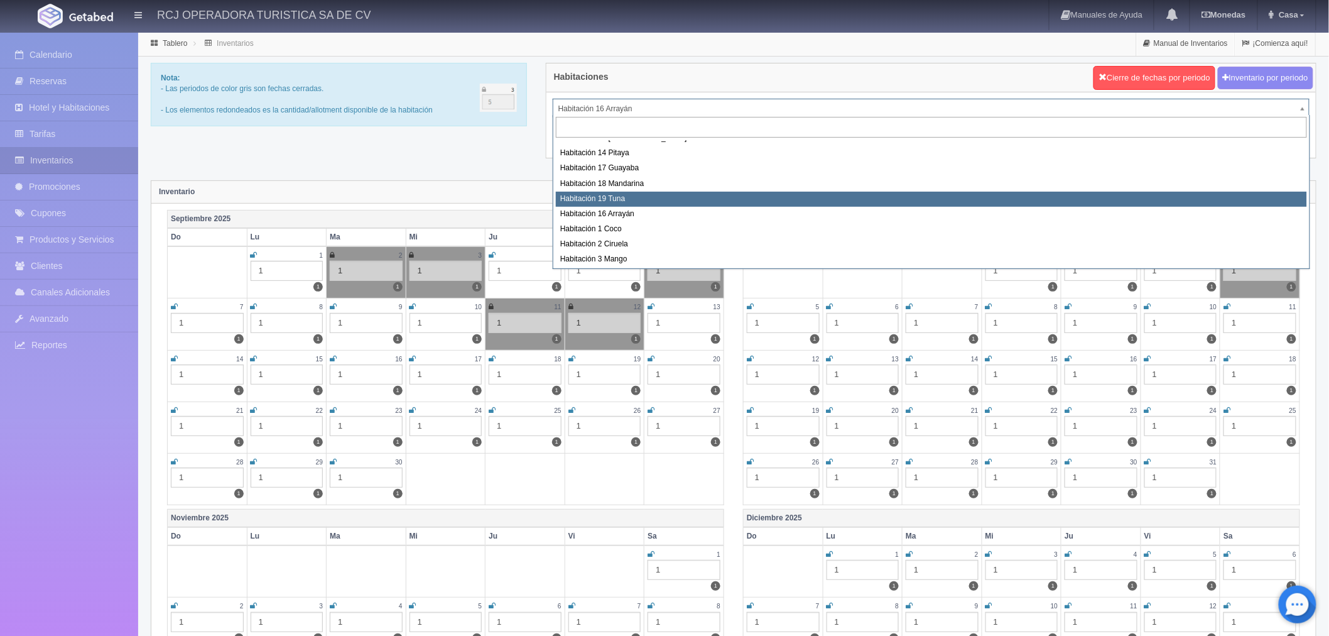
select select "1580"
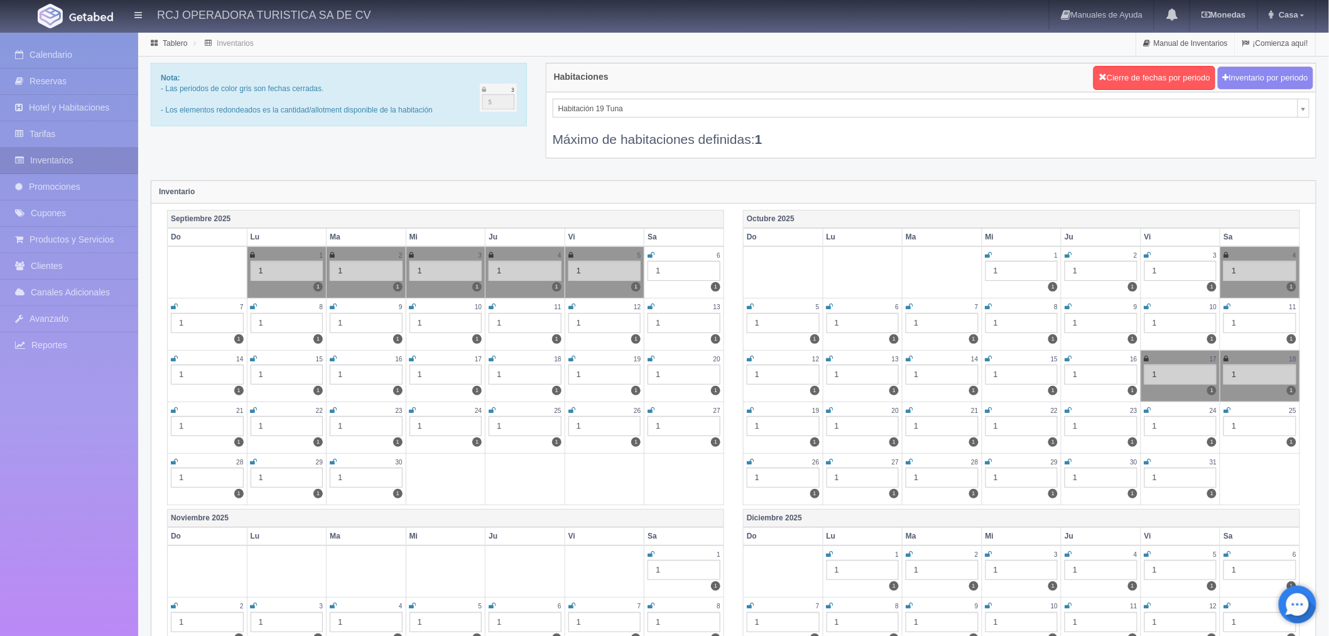
click at [648, 254] on icon at bounding box center [651, 255] width 7 height 8
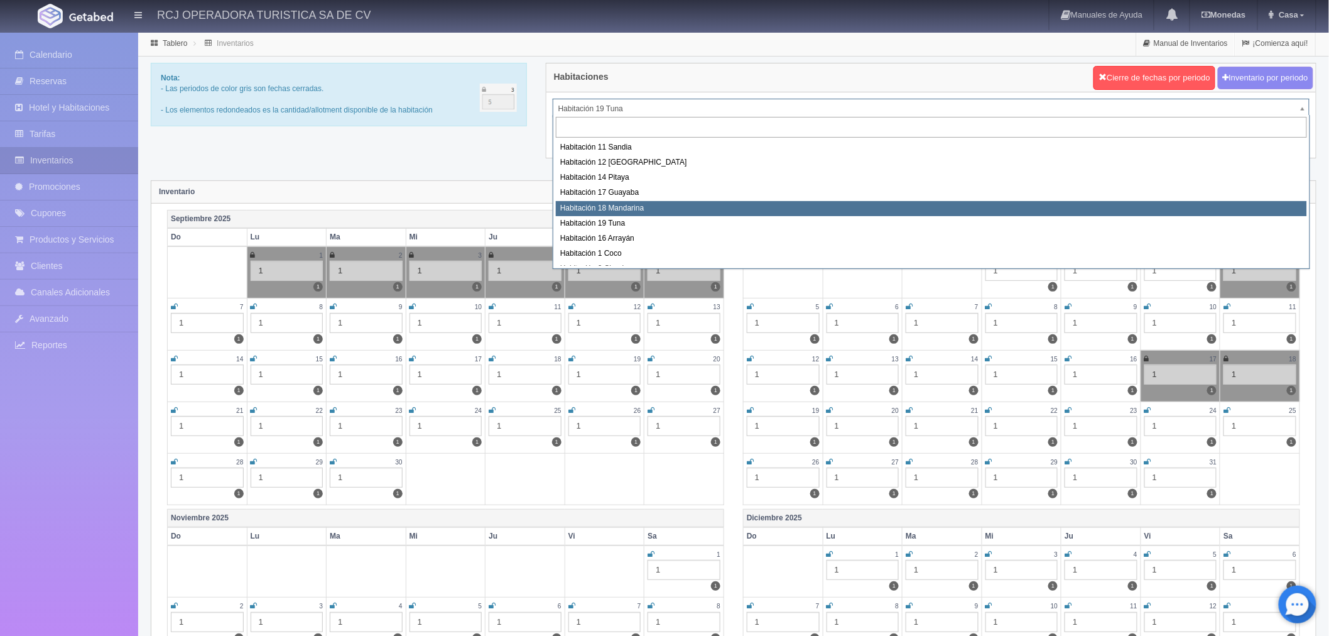
scroll to position [70, 0]
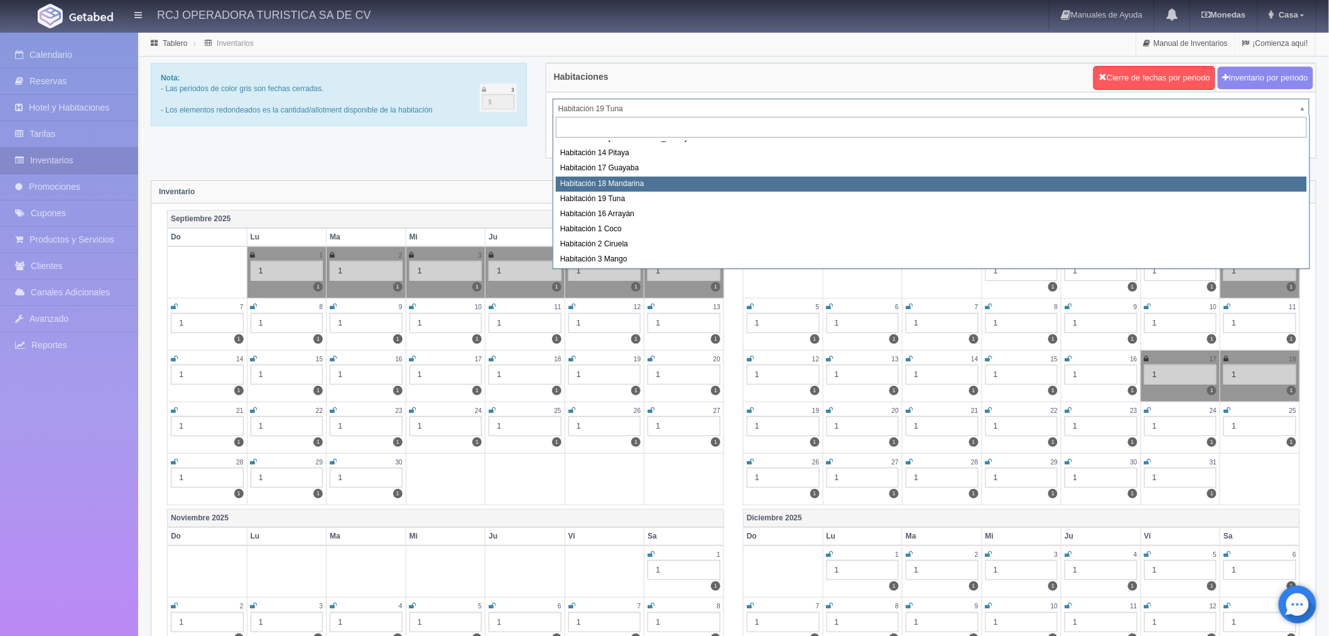
select select "1579"
